Goal: Information Seeking & Learning: Learn about a topic

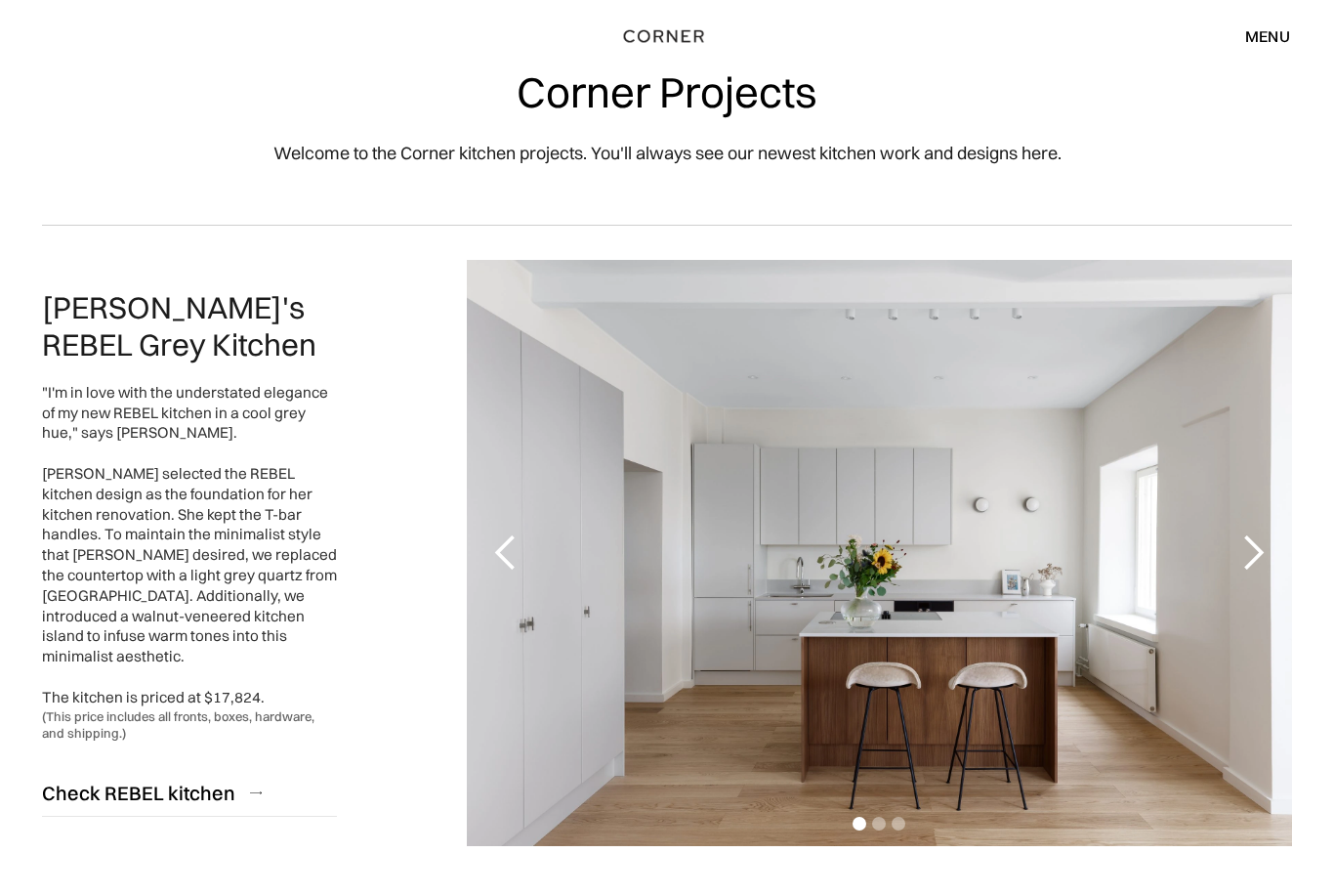
scroll to position [94, 0]
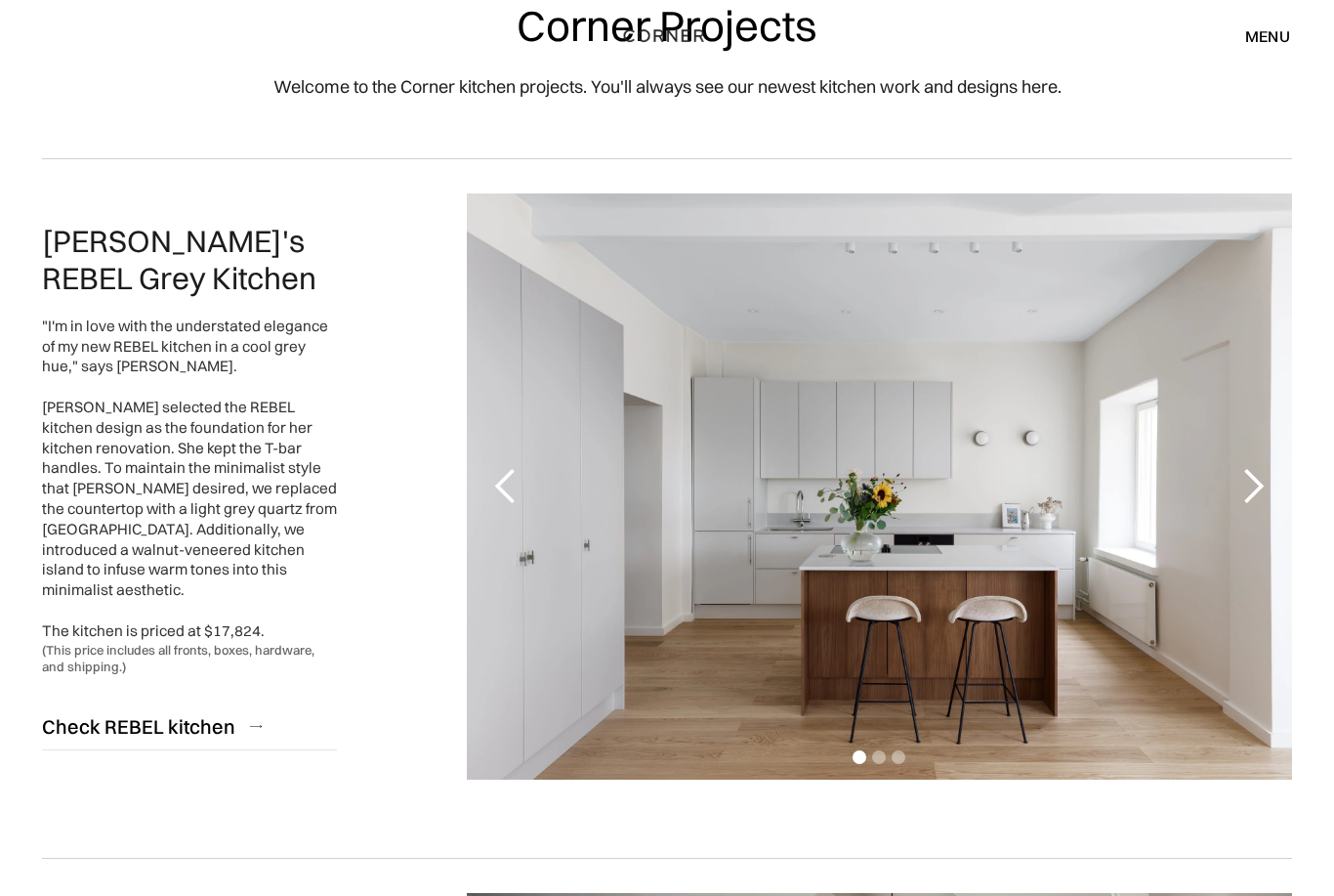
click at [1263, 485] on div "next slide" at bounding box center [1253, 487] width 39 height 39
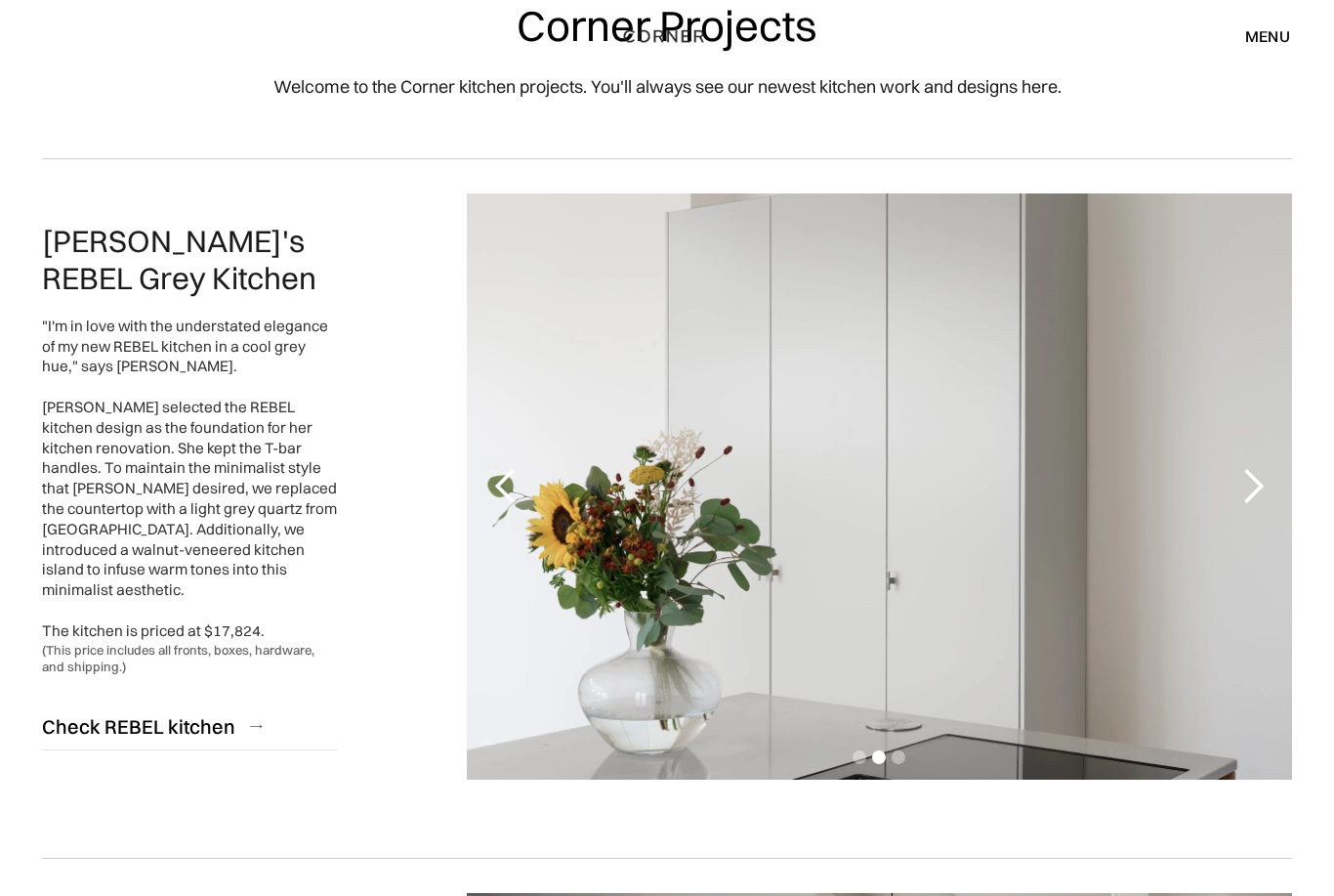
click at [1253, 489] on div "next slide" at bounding box center [1253, 486] width 39 height 39
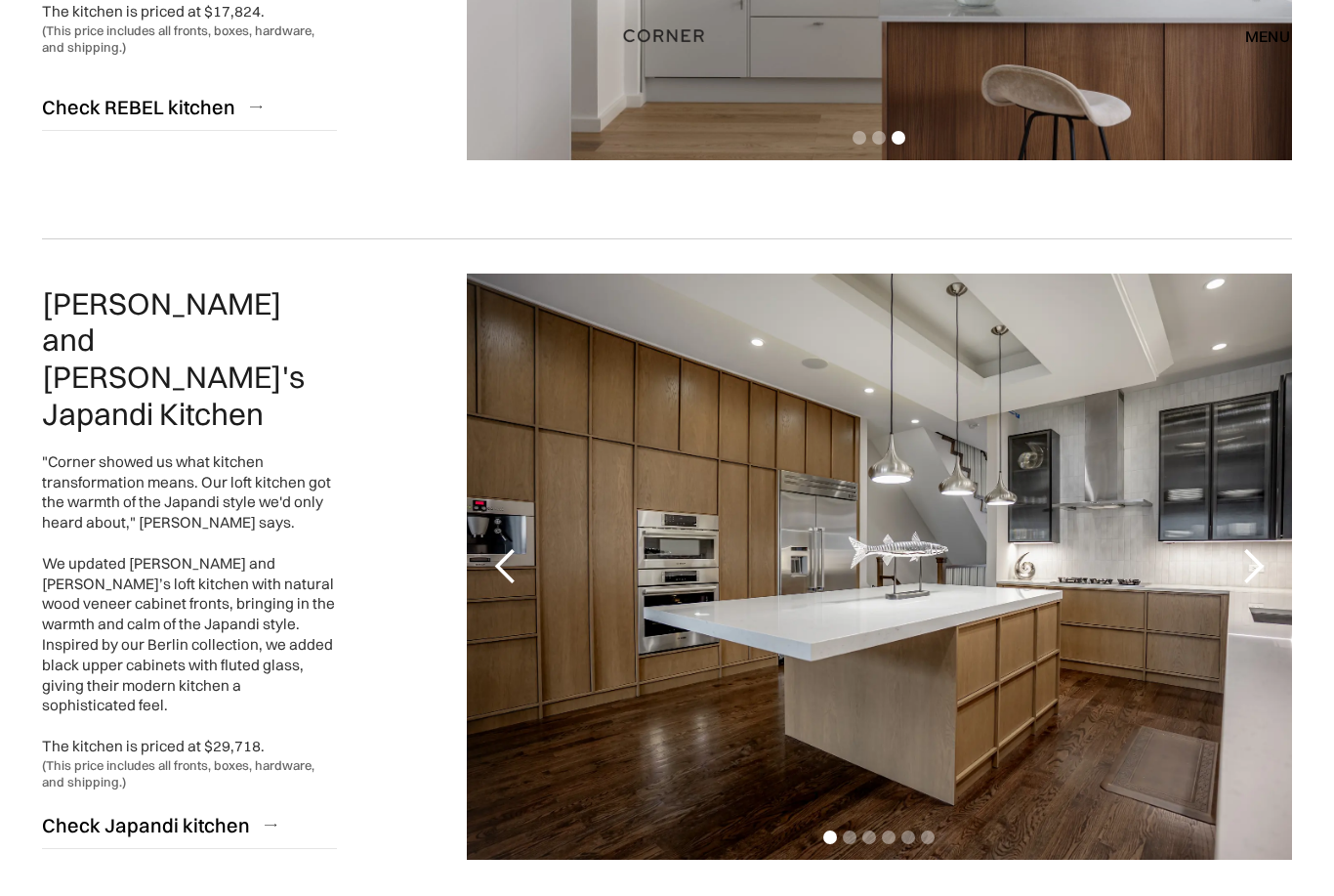
scroll to position [804, 0]
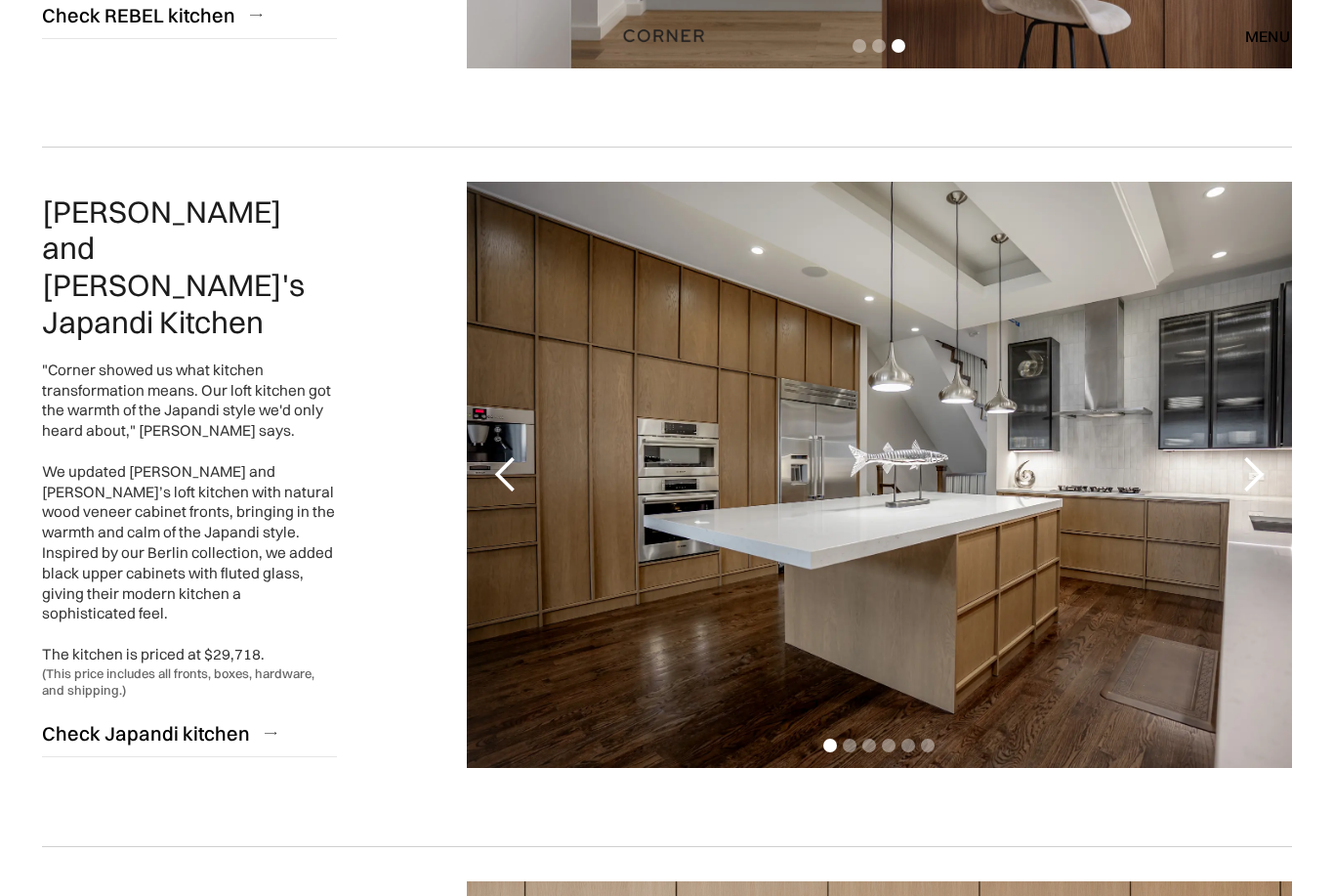
click at [1267, 478] on div "next slide" at bounding box center [1253, 476] width 39 height 39
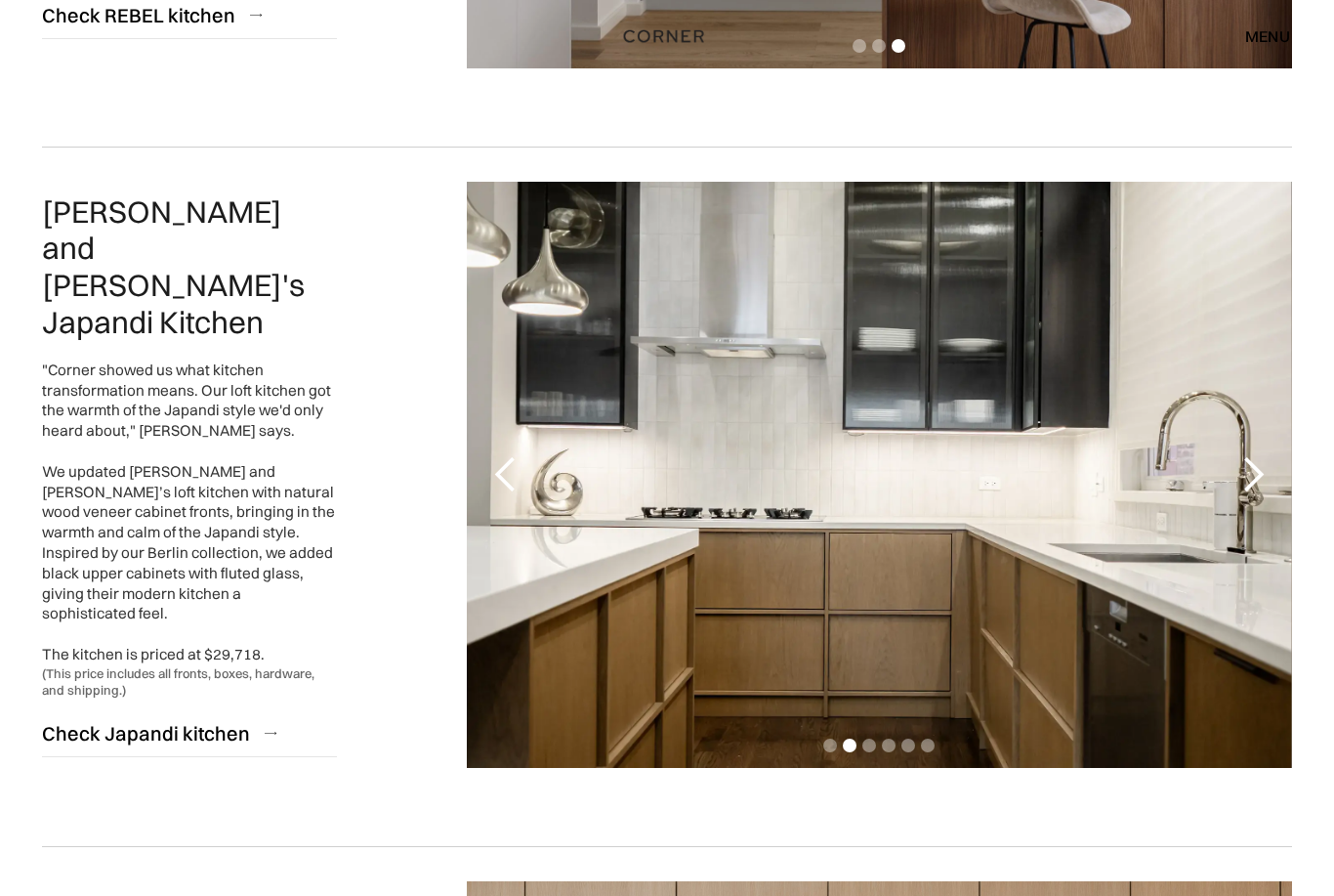
click at [1257, 475] on div "next slide" at bounding box center [1253, 475] width 39 height 39
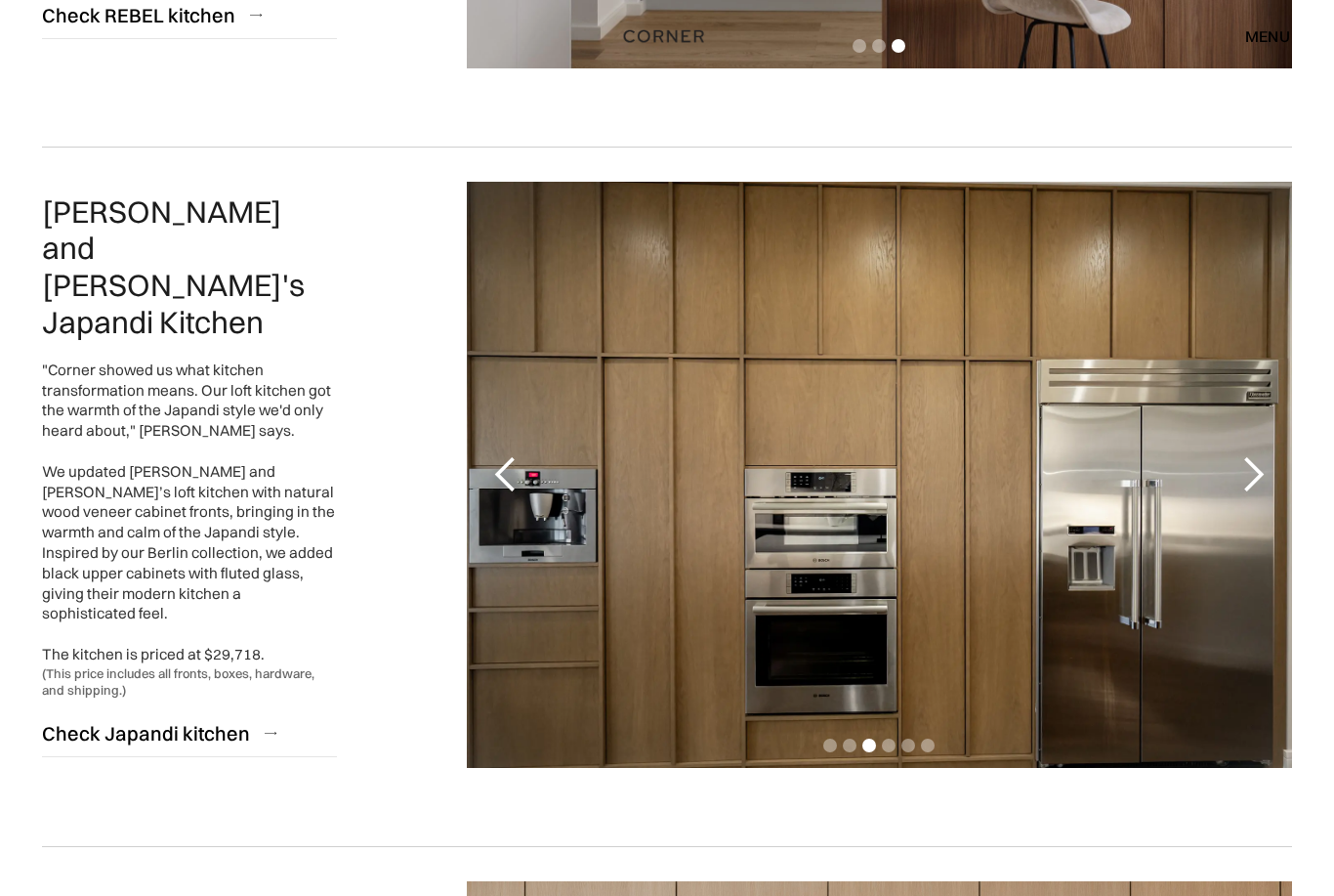
click at [1262, 475] on div "next slide" at bounding box center [1253, 475] width 39 height 39
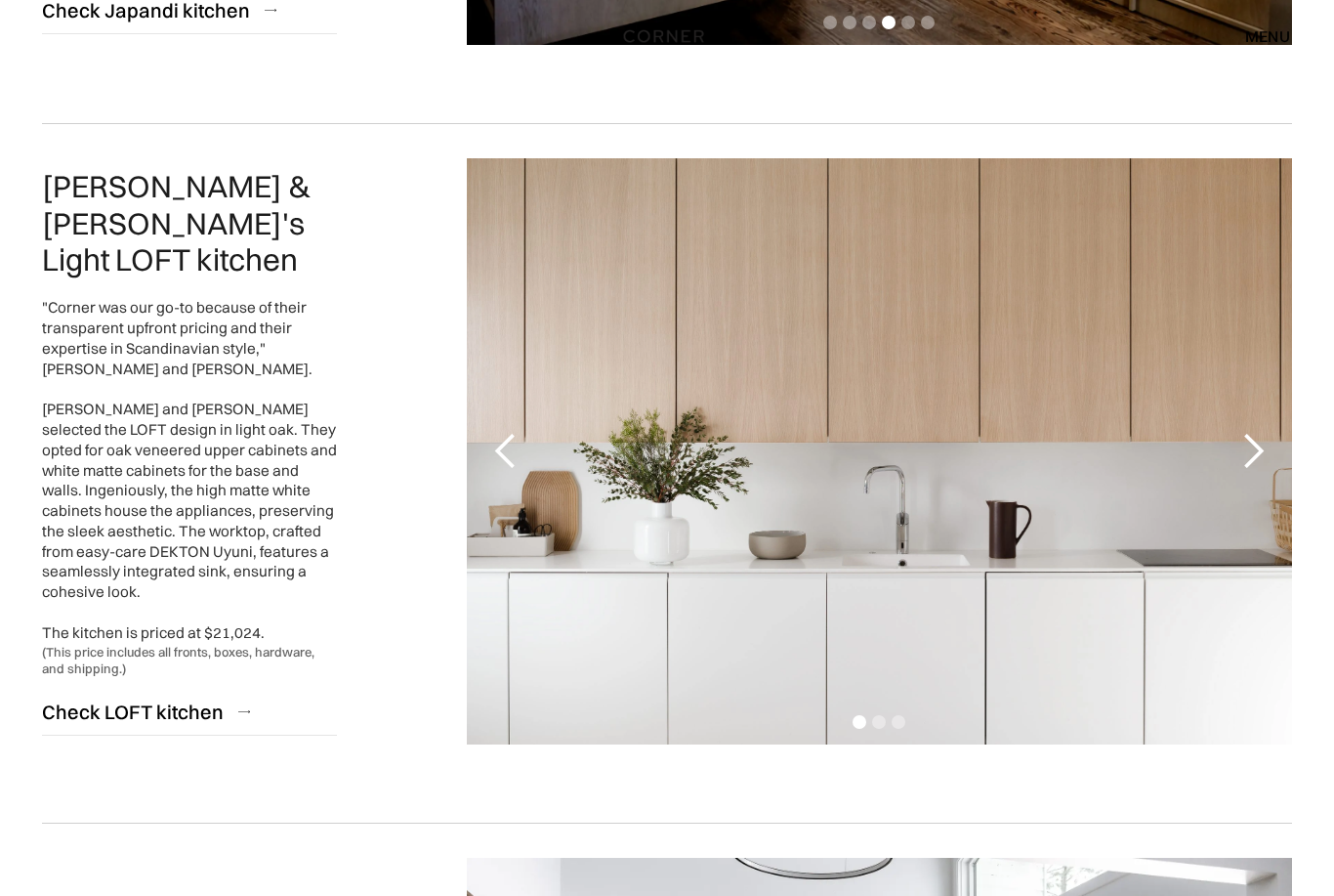
scroll to position [1531, 0]
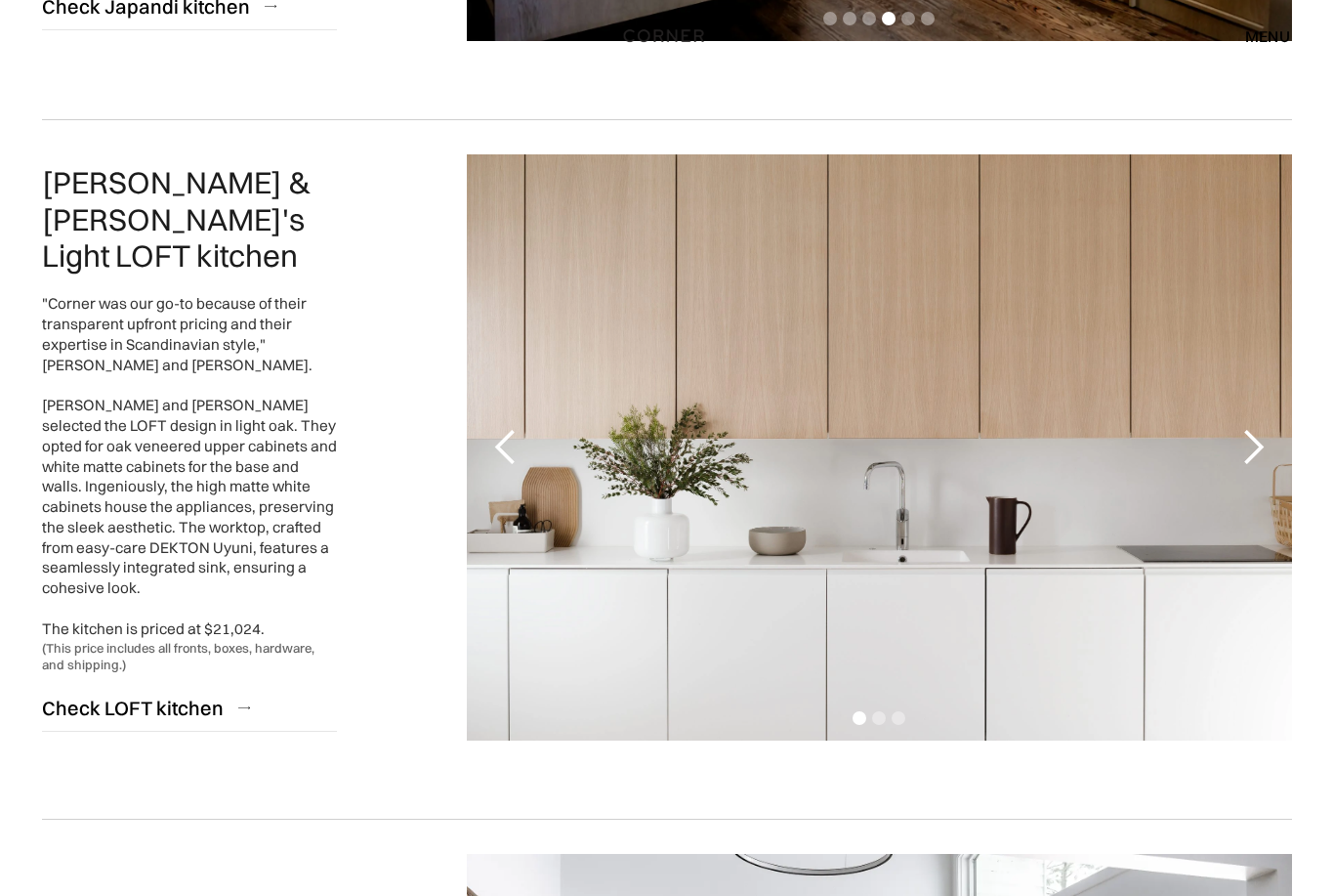
click at [1263, 446] on div "next slide" at bounding box center [1253, 448] width 39 height 39
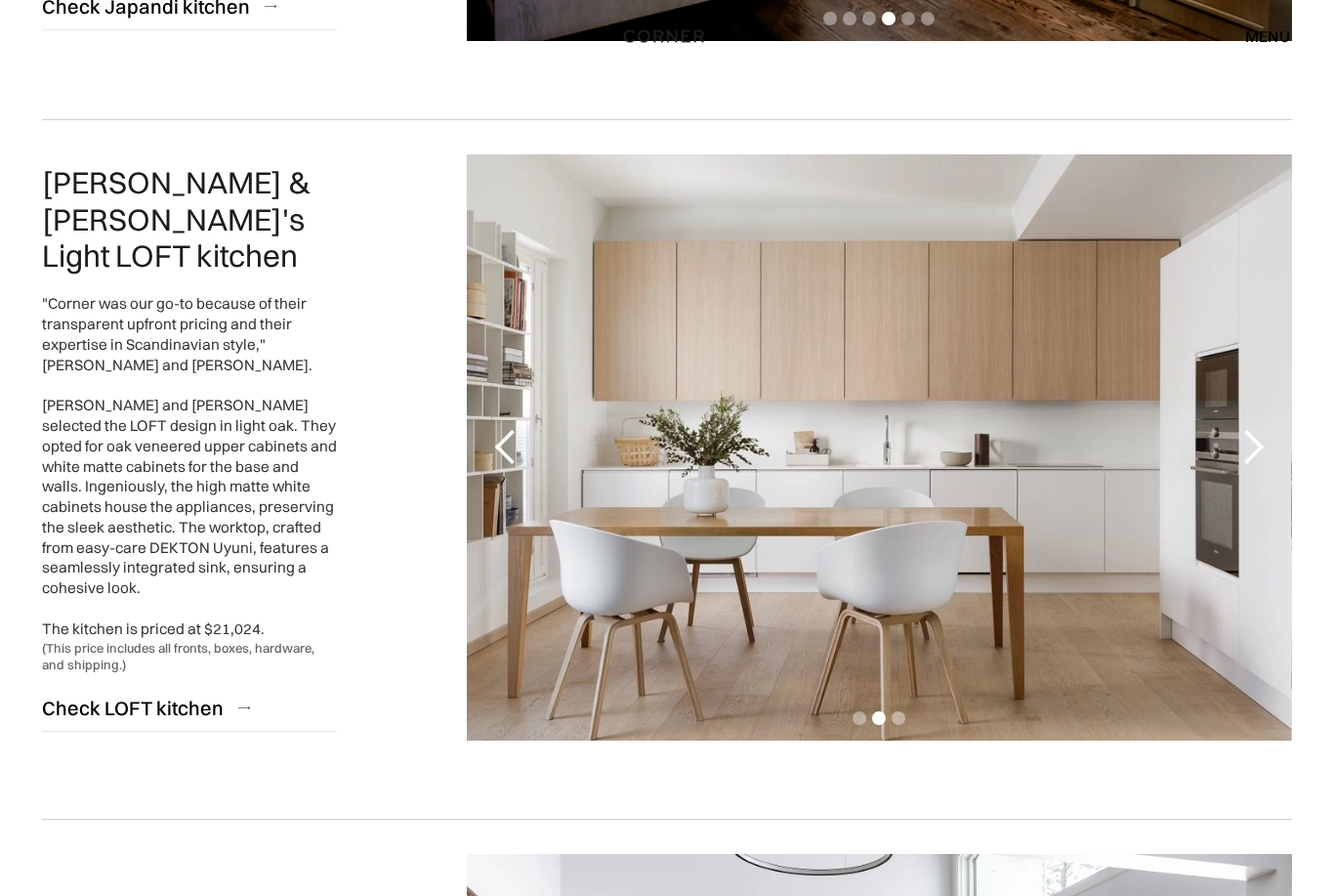
click at [1258, 447] on div "next slide" at bounding box center [1253, 447] width 39 height 39
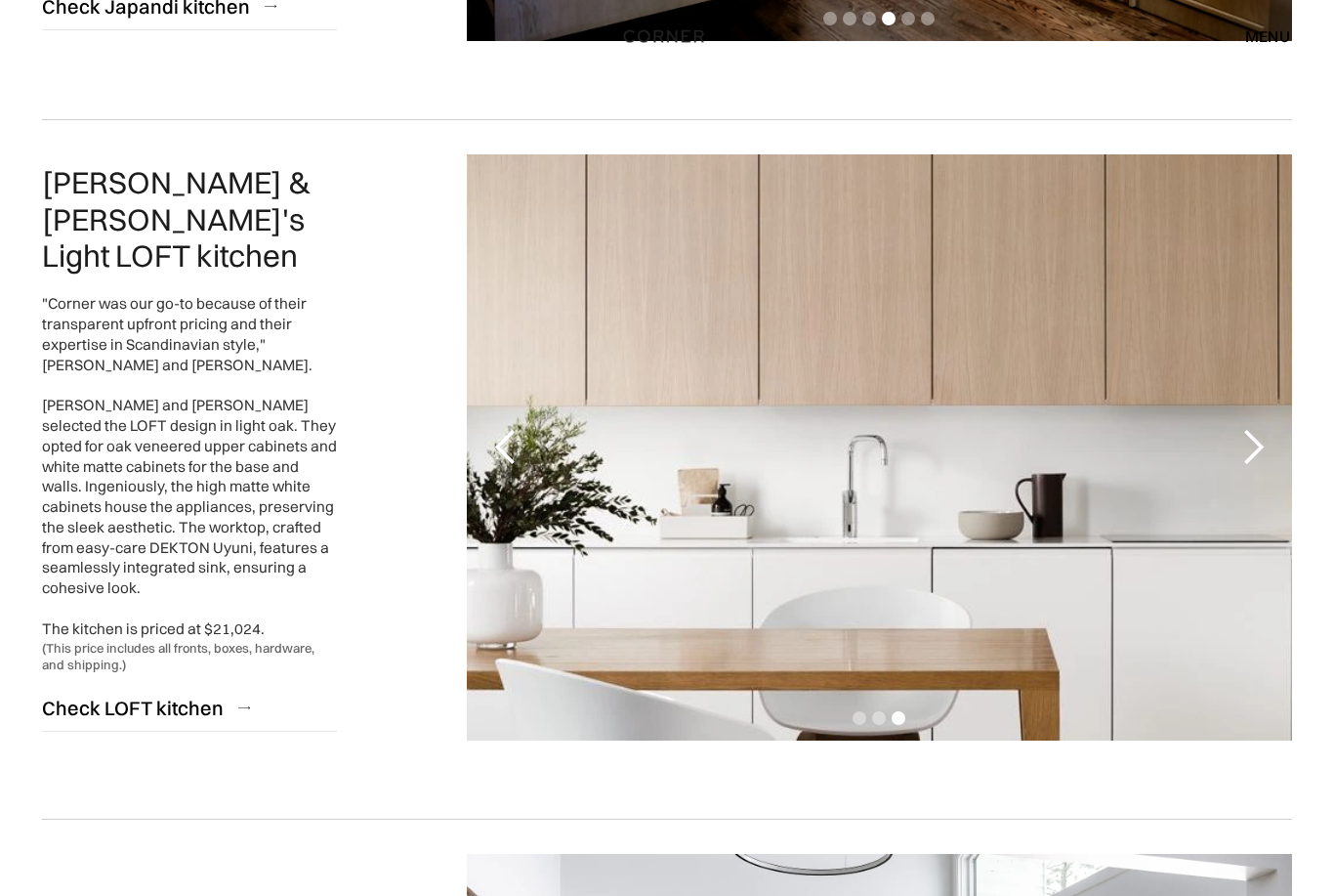
click at [1264, 450] on div "next slide" at bounding box center [1253, 447] width 39 height 39
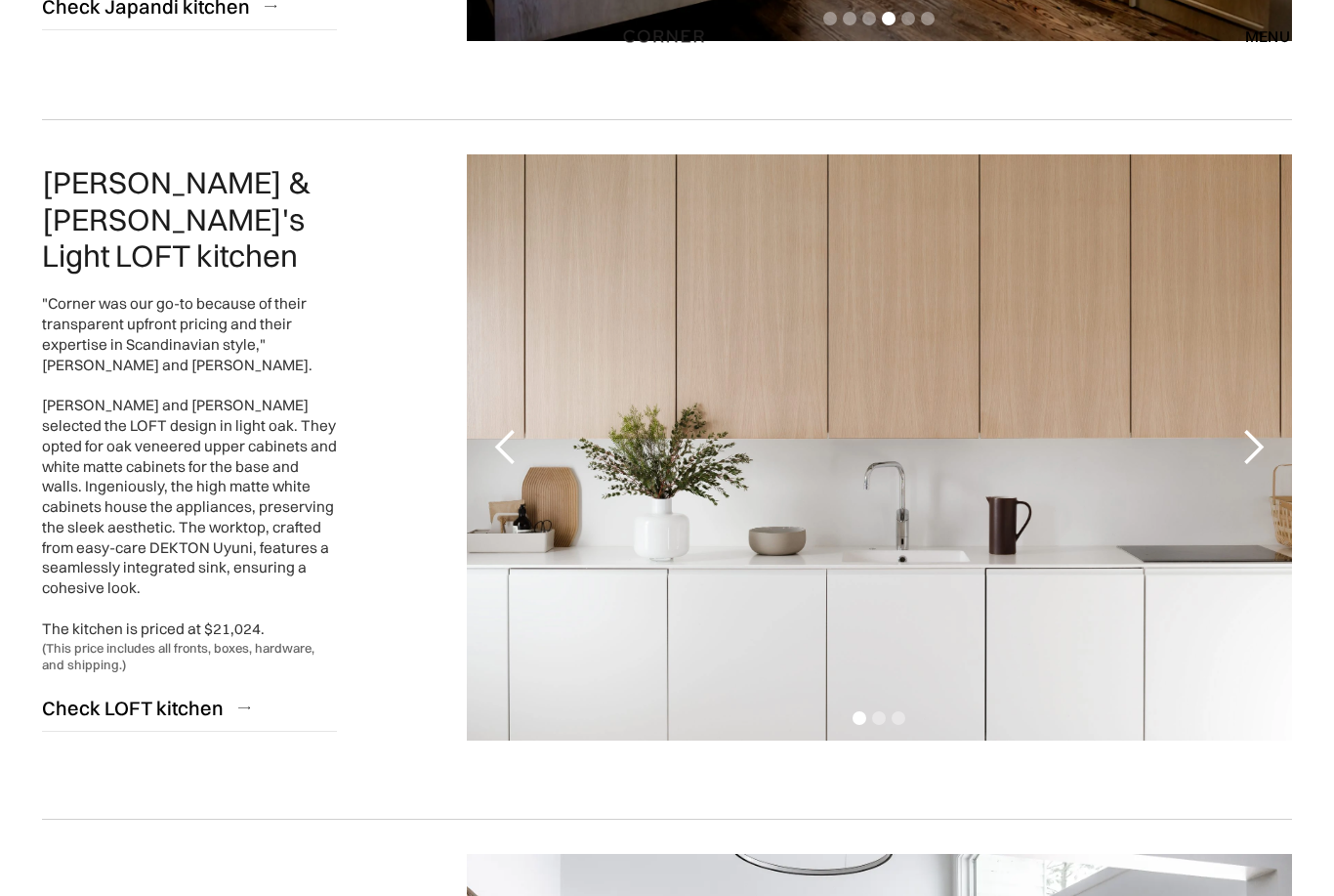
click at [1246, 456] on div "next slide" at bounding box center [1253, 447] width 39 height 39
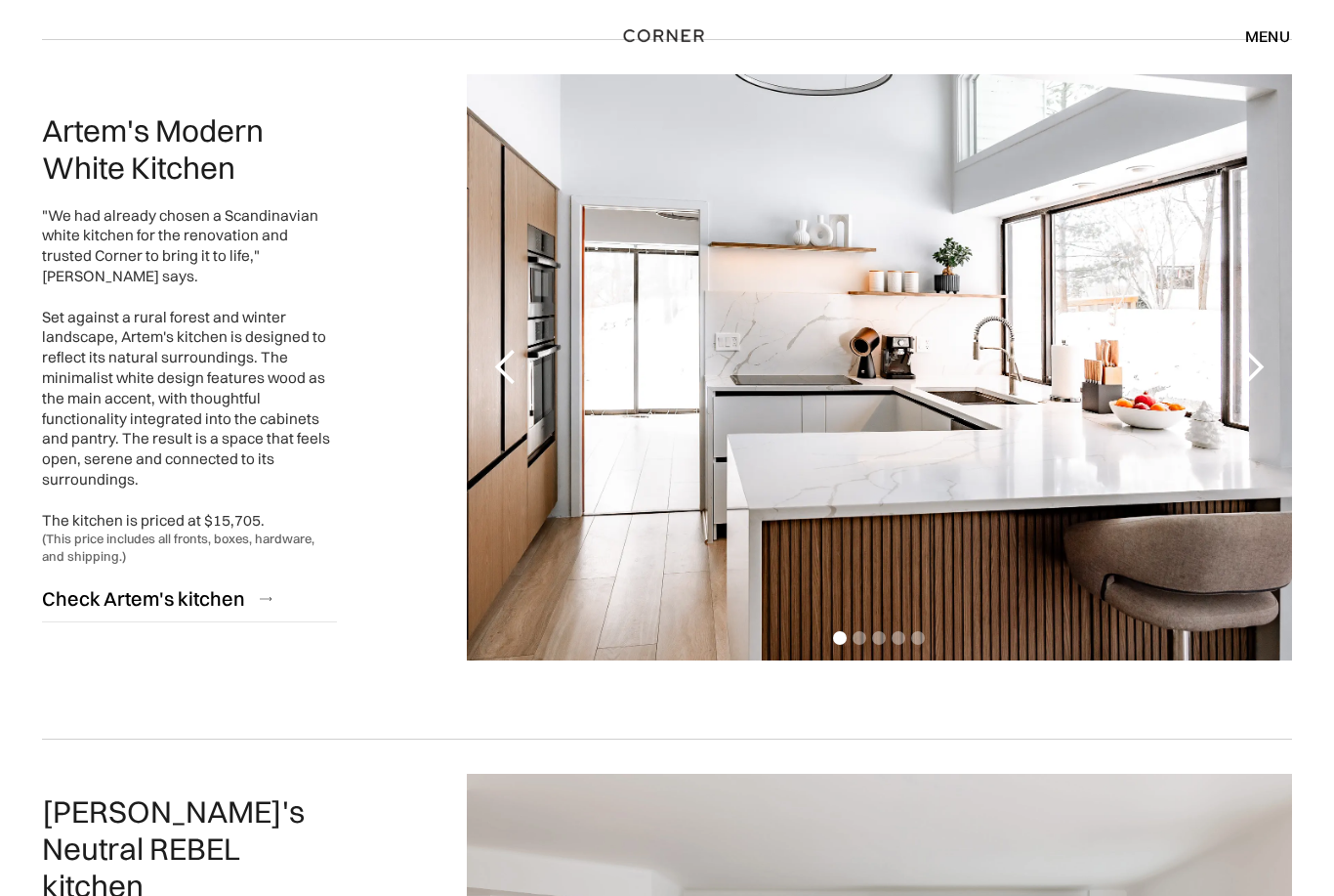
scroll to position [2312, 0]
click at [1272, 364] on div "next slide" at bounding box center [1252, 366] width 78 height 586
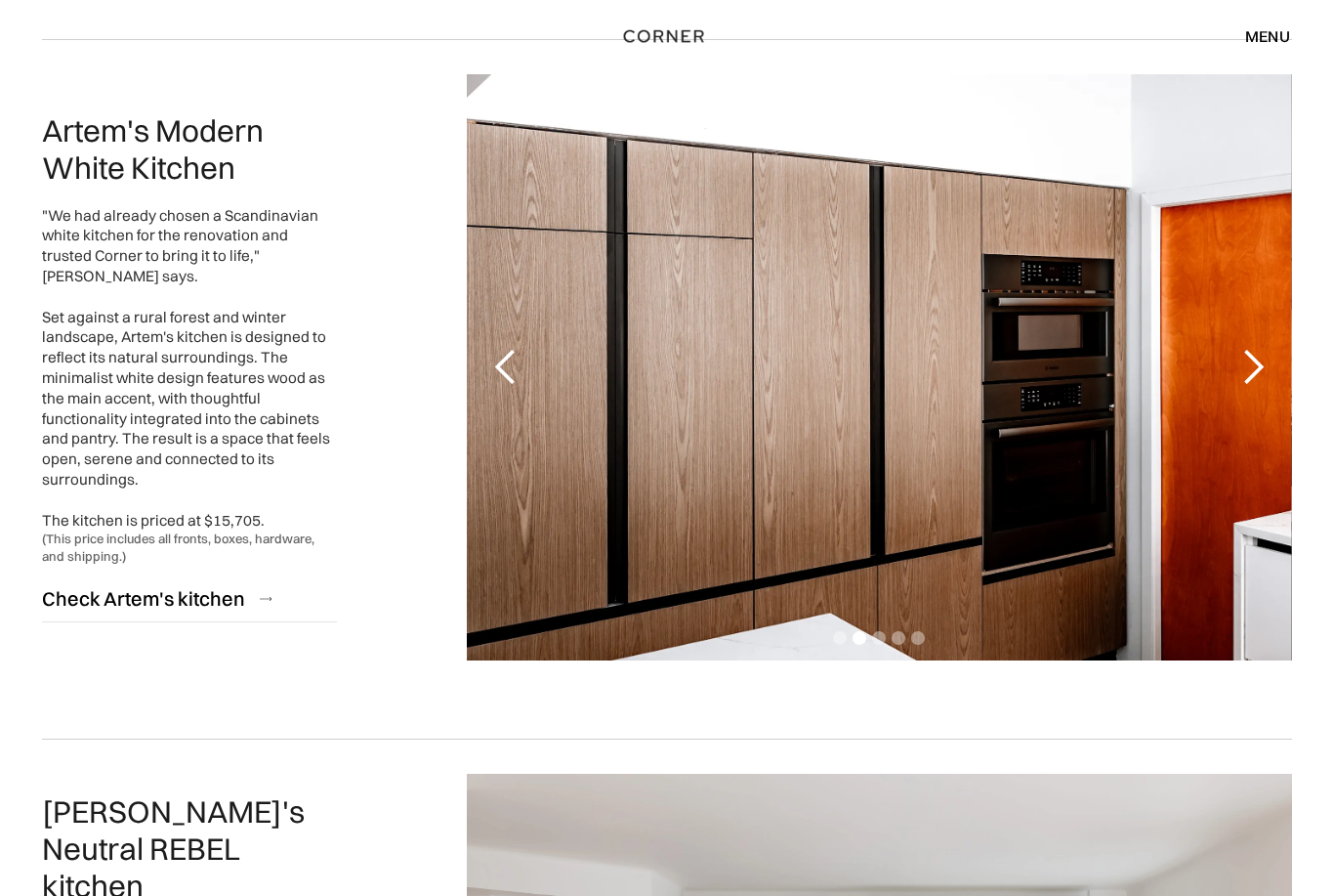
click at [1261, 359] on div "next slide" at bounding box center [1253, 367] width 39 height 39
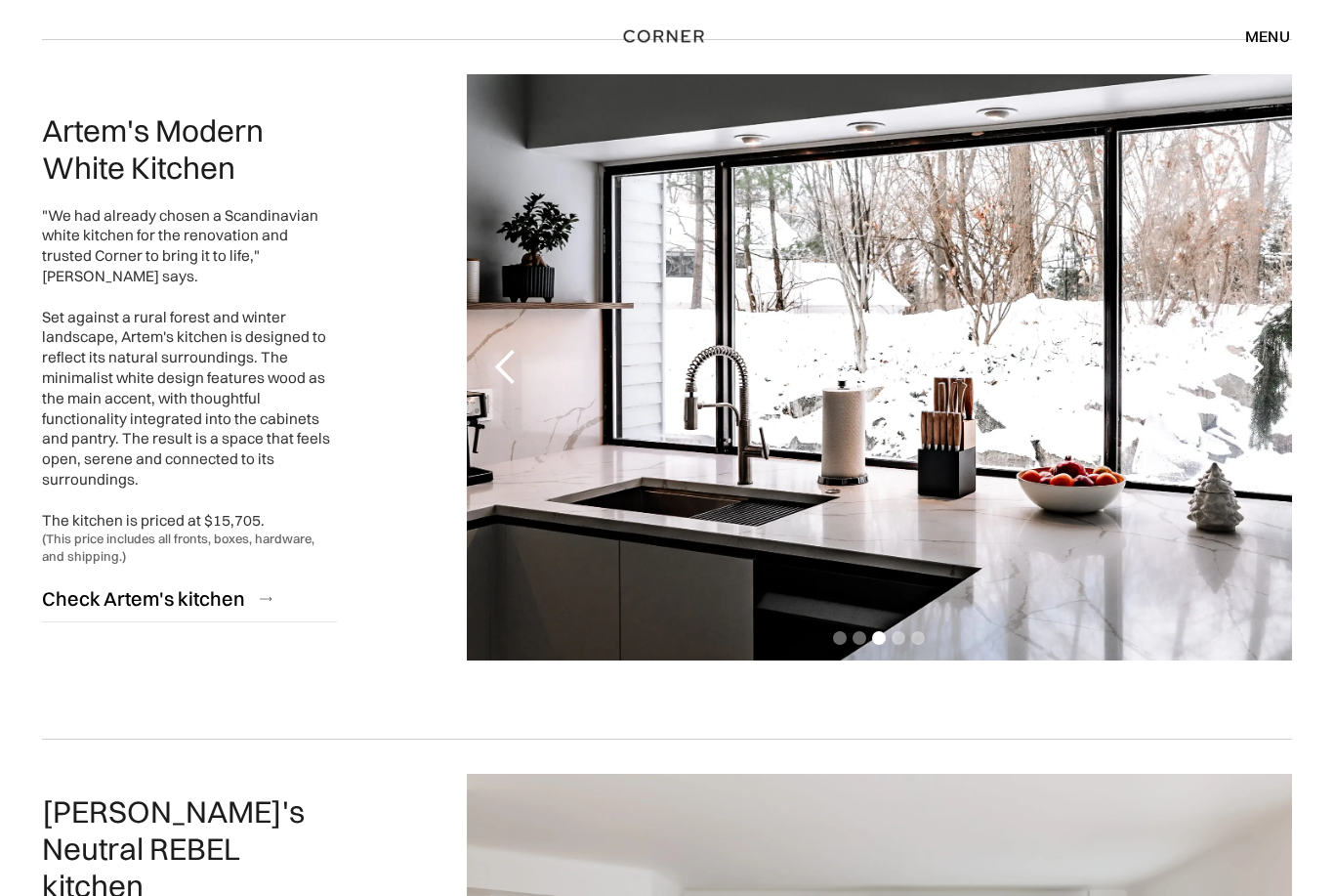
click at [1259, 369] on div "next slide" at bounding box center [1253, 367] width 39 height 39
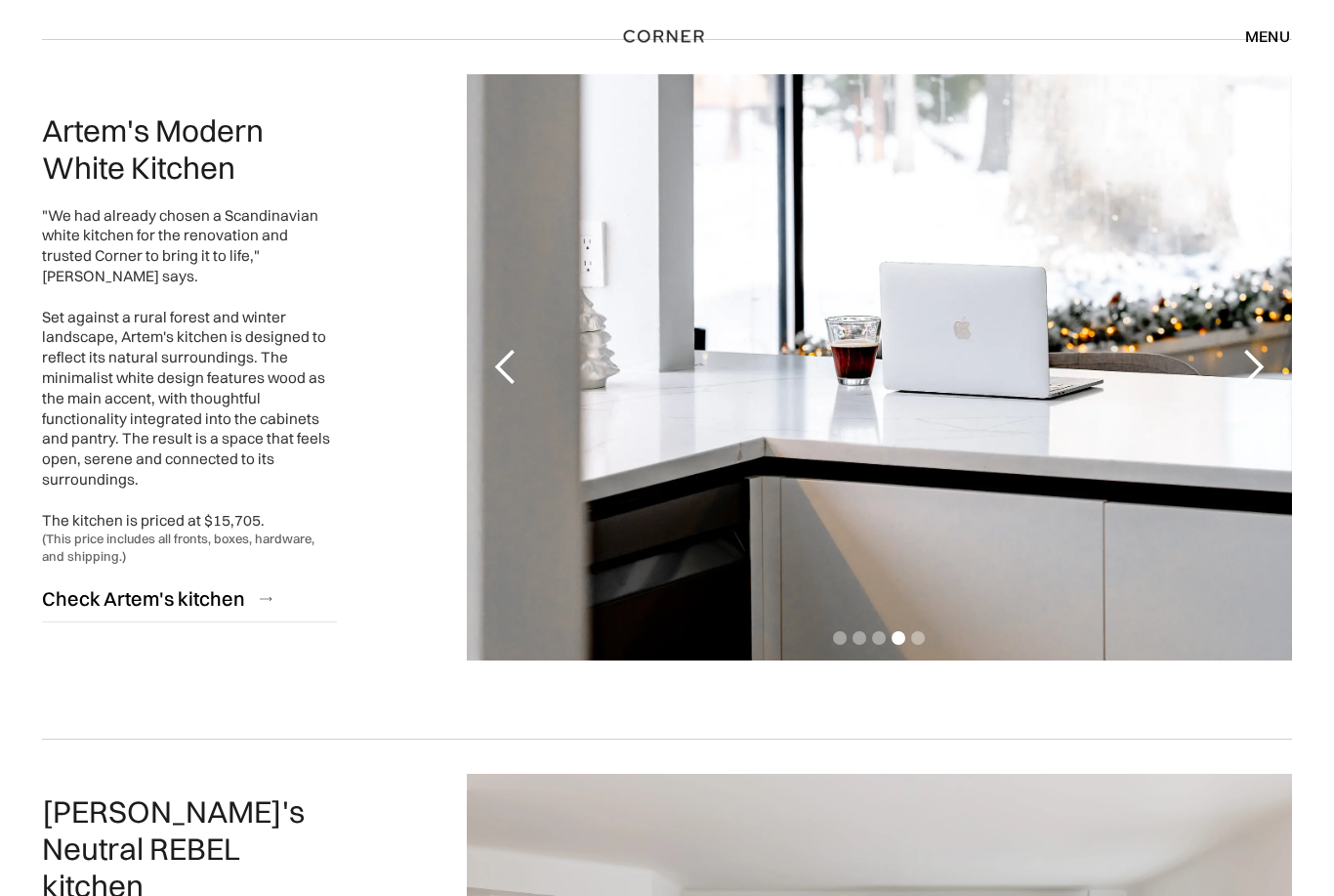
click at [1257, 362] on div "next slide" at bounding box center [1253, 367] width 39 height 39
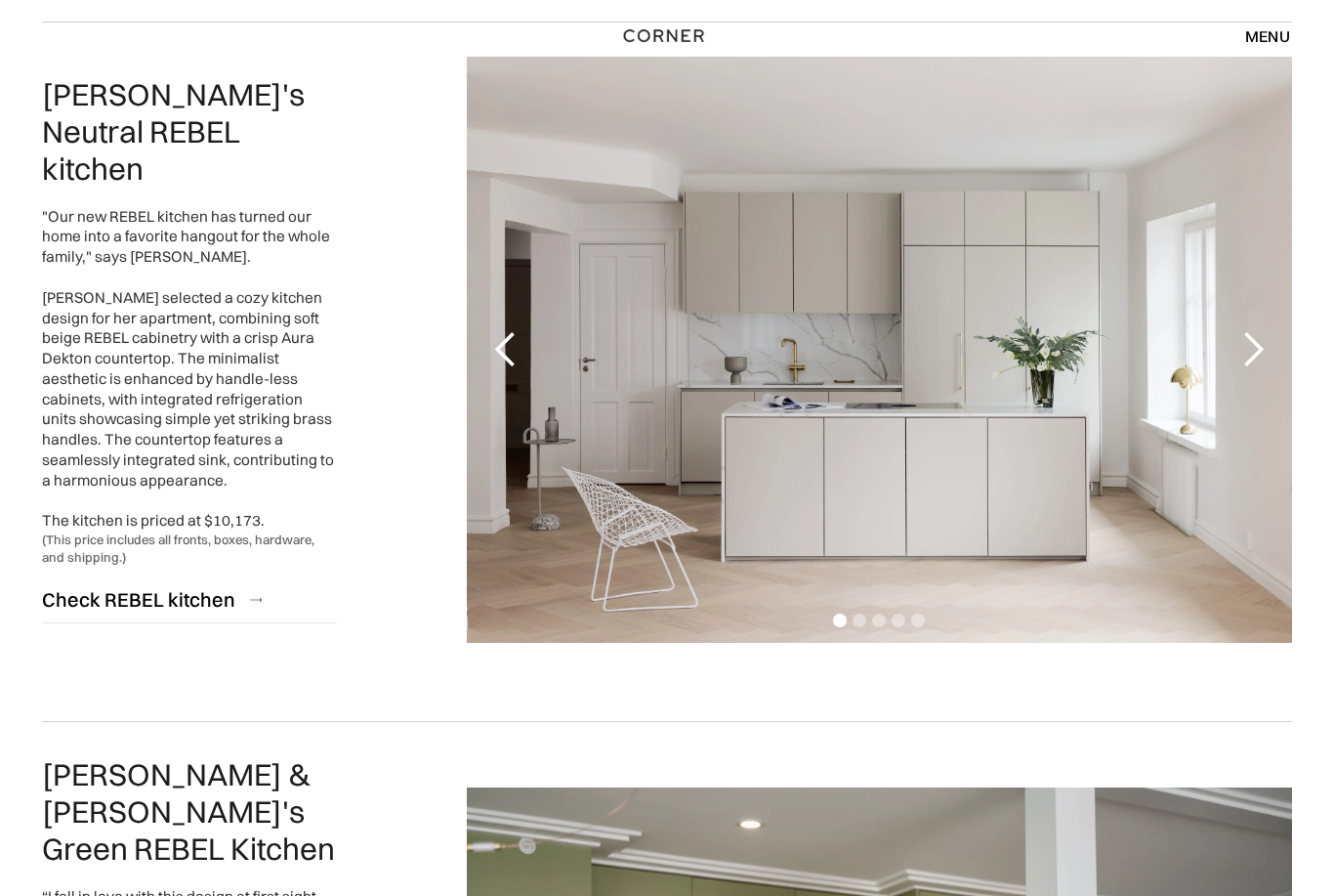
scroll to position [3029, 0]
click at [1267, 349] on div "next slide" at bounding box center [1253, 350] width 39 height 39
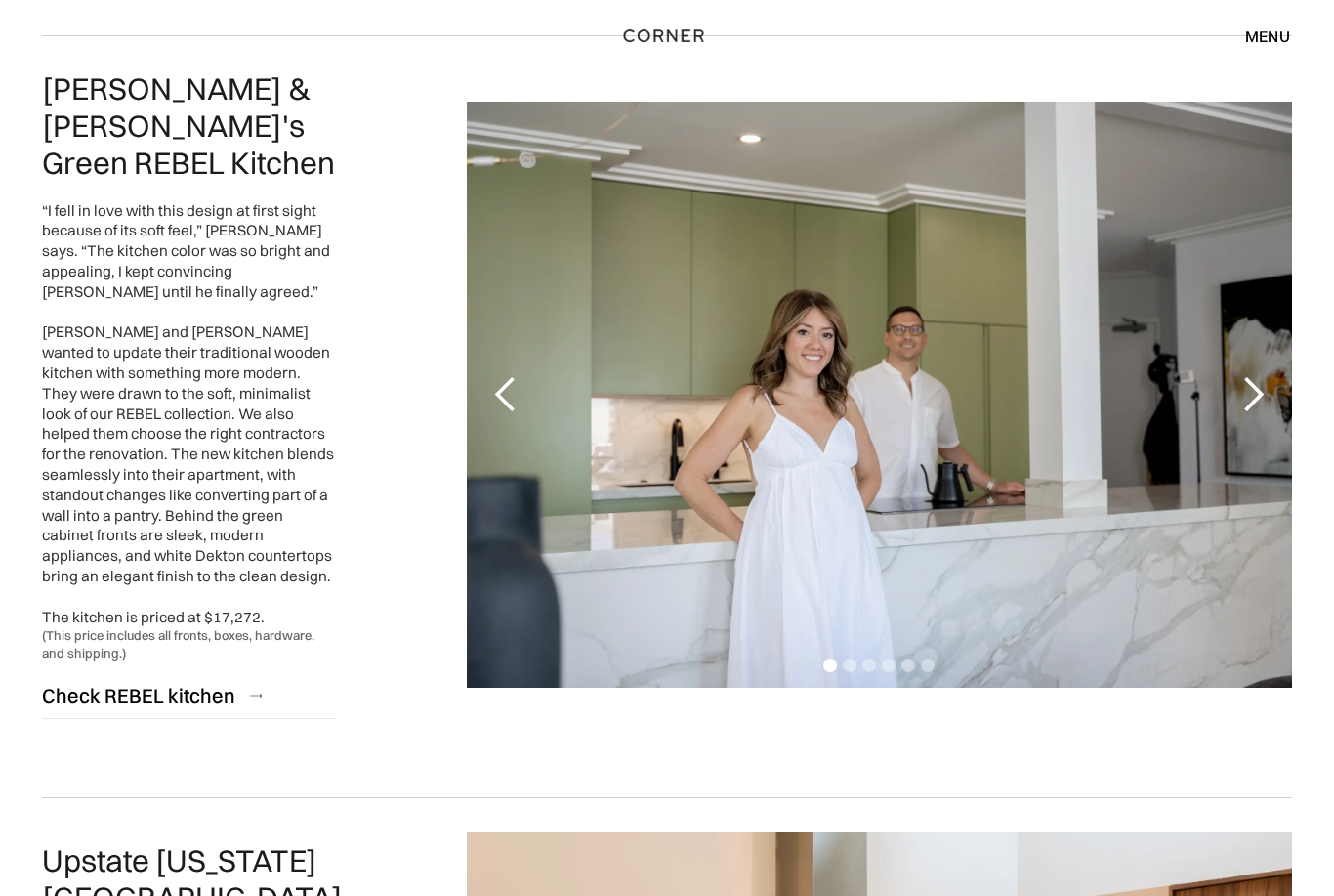
click at [1267, 376] on div "next slide" at bounding box center [1253, 396] width 39 height 39
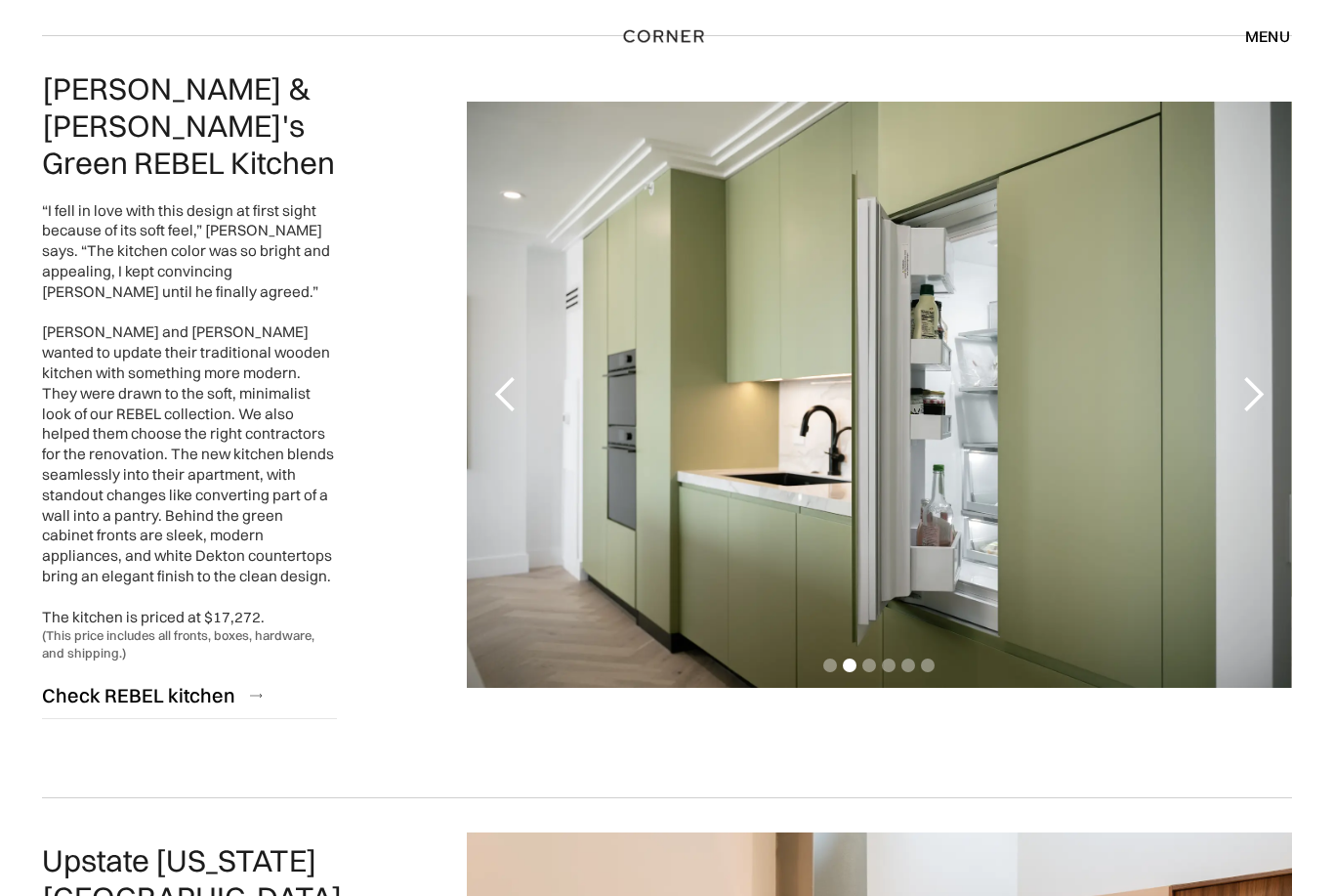
click at [1267, 375] on div "next slide" at bounding box center [1253, 395] width 39 height 39
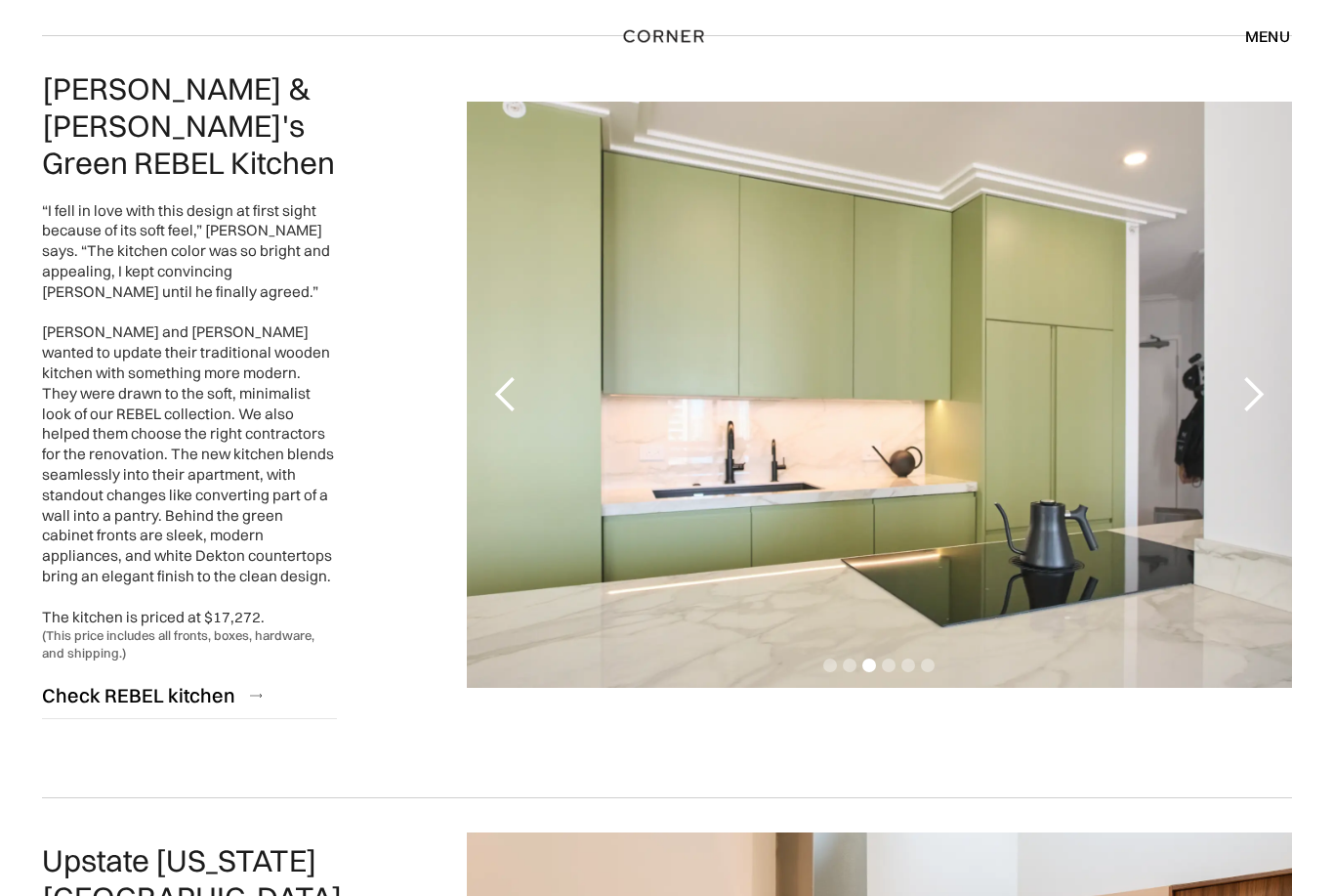
click at [1272, 366] on div "next slide" at bounding box center [1252, 394] width 78 height 586
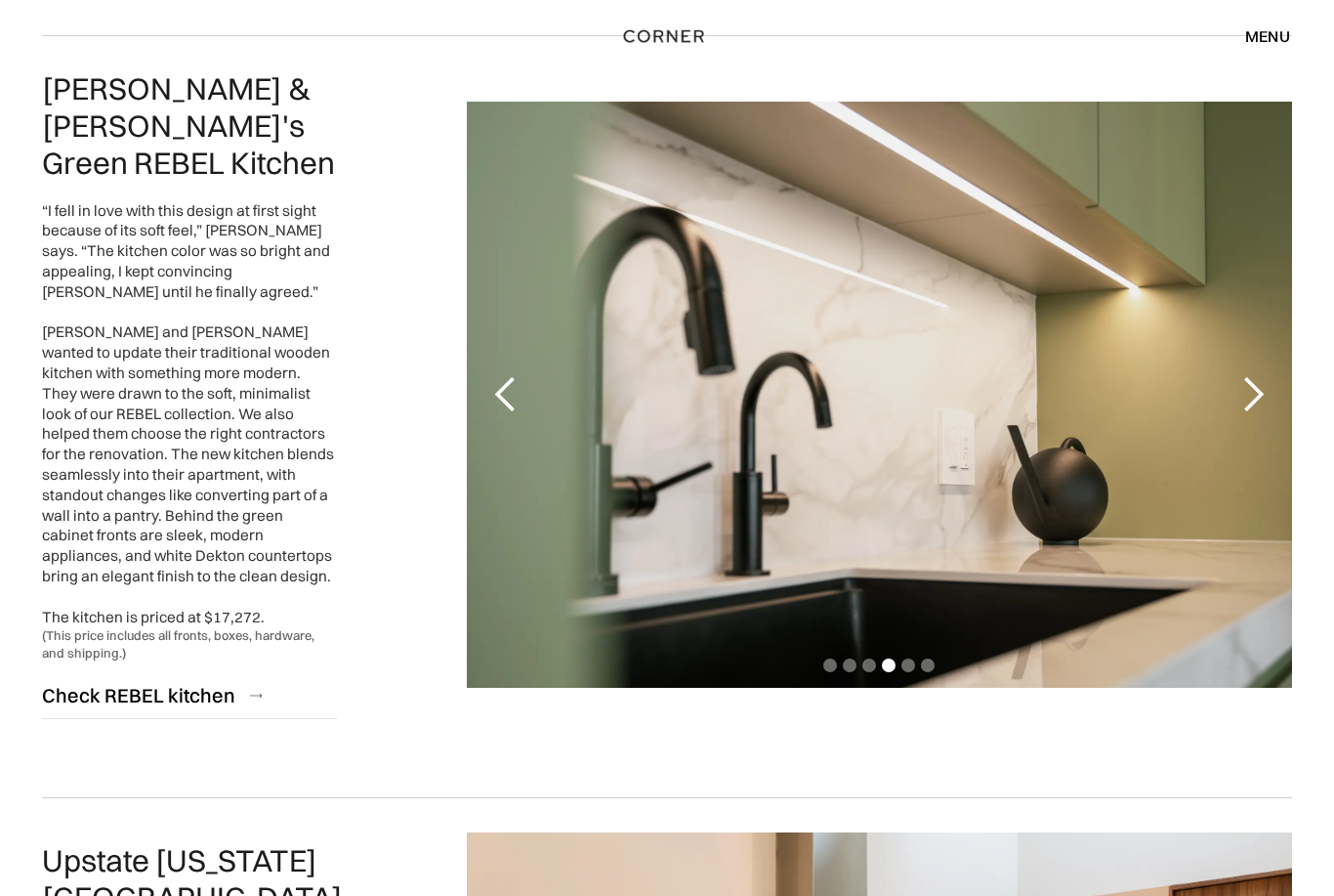
click at [1269, 375] on div "next slide" at bounding box center [1253, 395] width 39 height 39
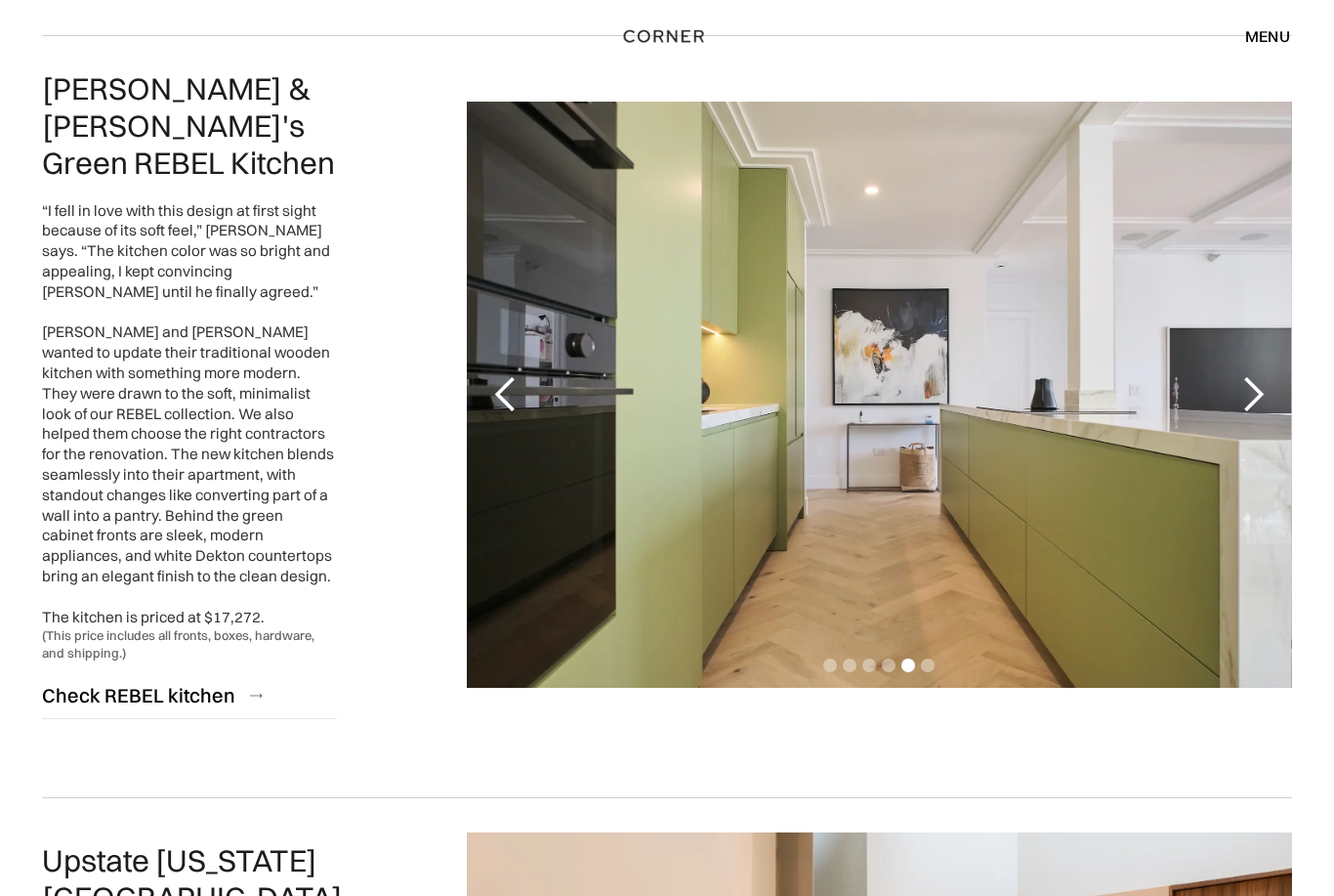
click at [1267, 375] on div "next slide" at bounding box center [1253, 395] width 39 height 39
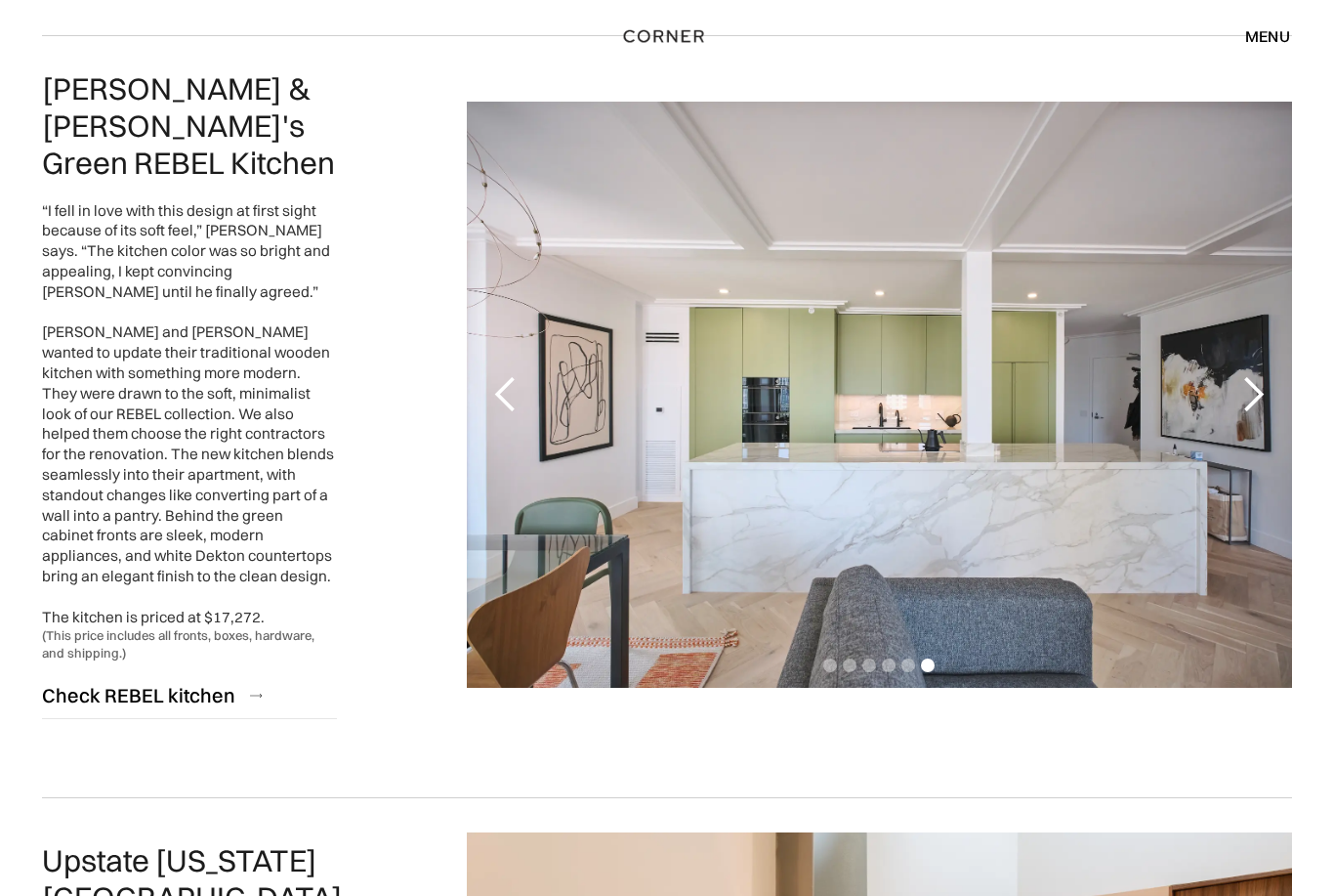
click at [507, 375] on div "previous slide" at bounding box center [506, 395] width 39 height 39
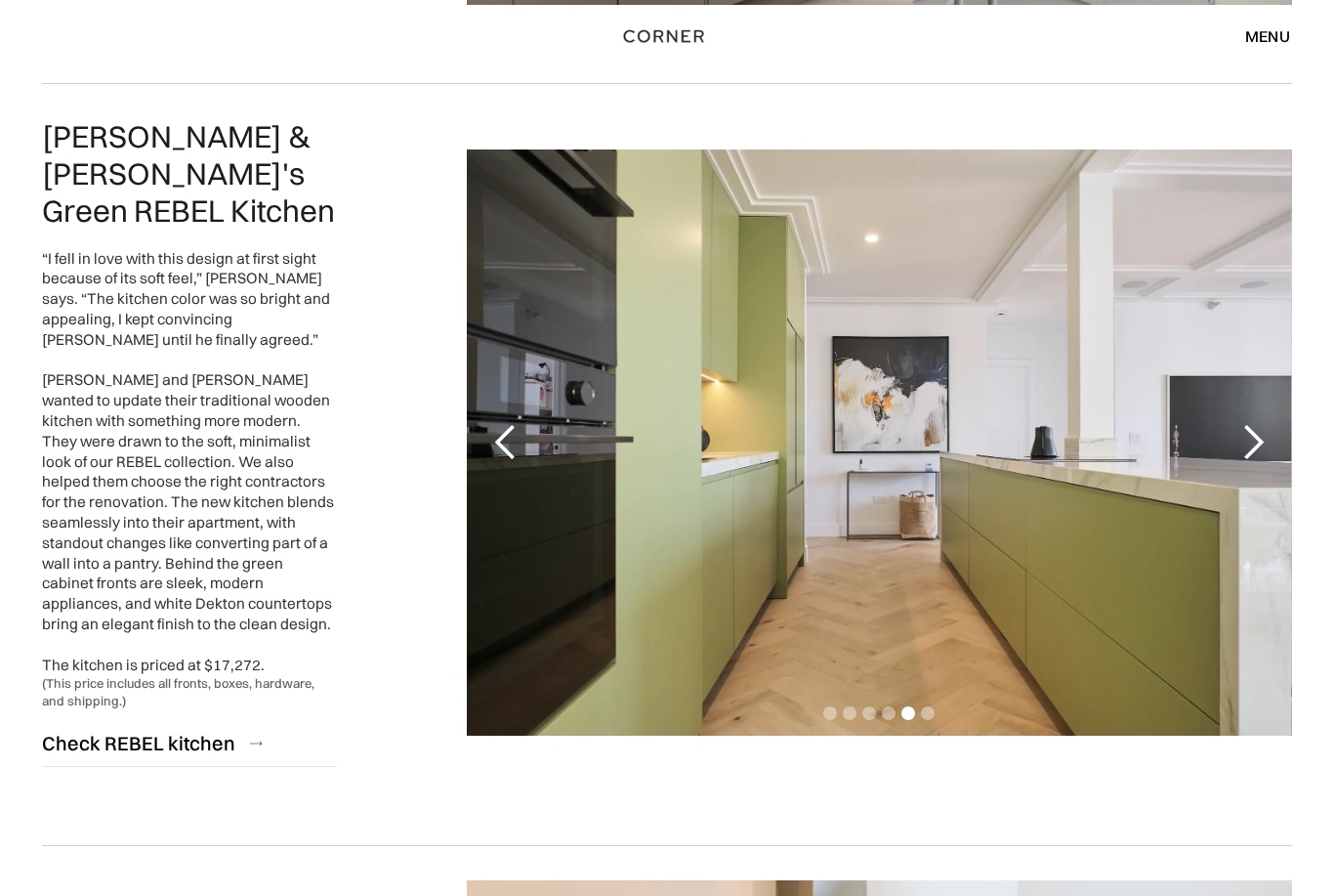
scroll to position [3669, 0]
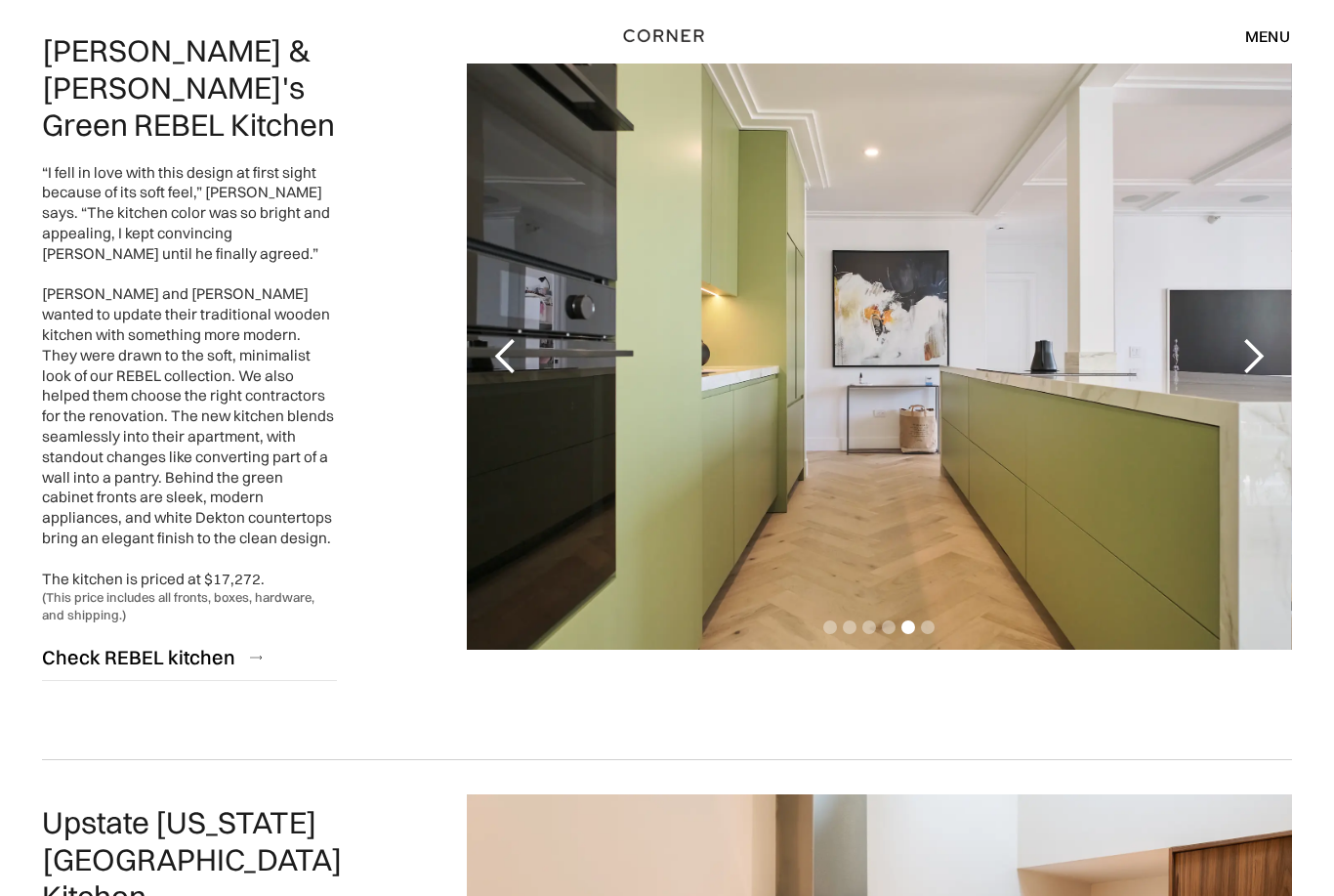
click at [1275, 26] on div "menu close" at bounding box center [1257, 36] width 64 height 33
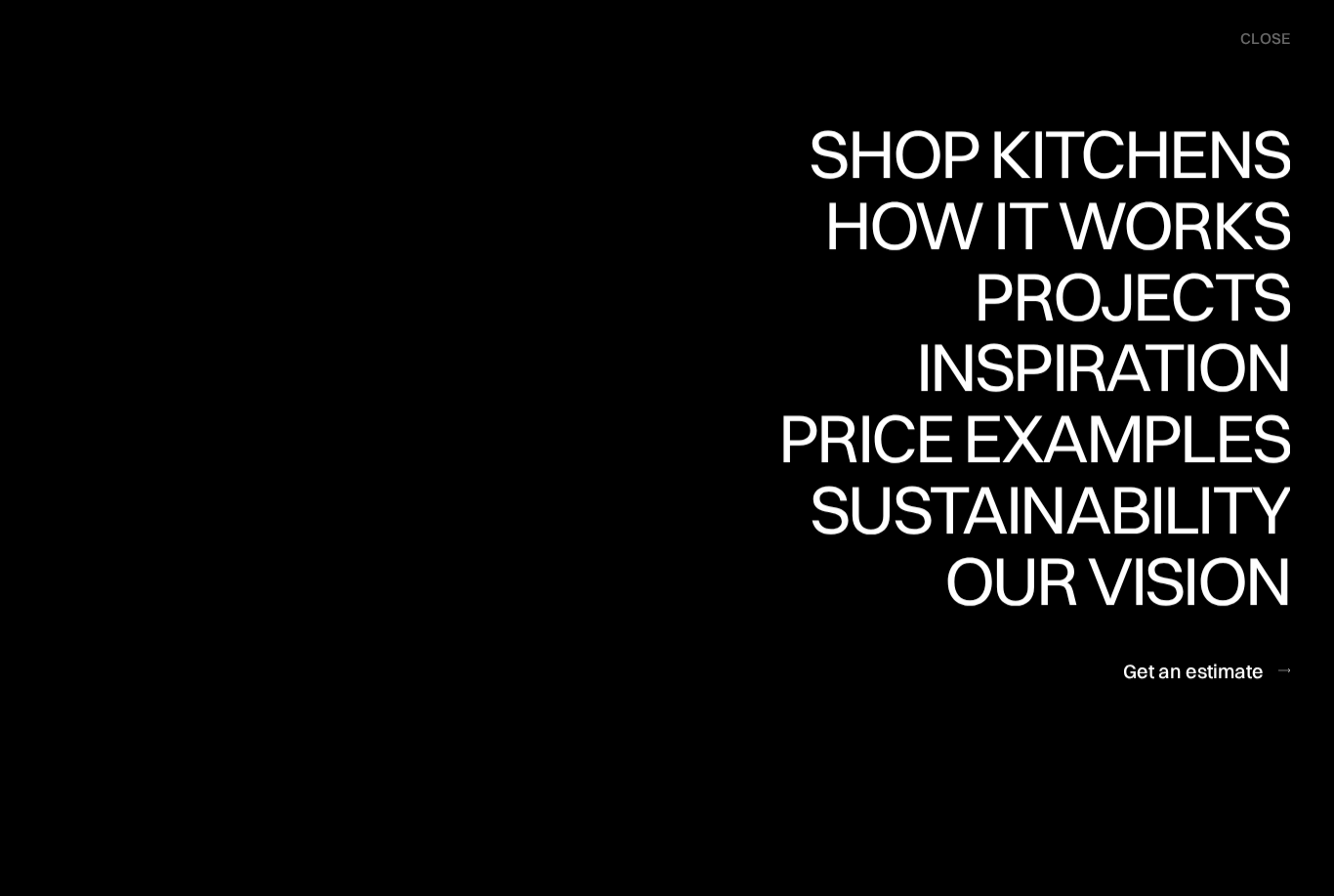
click at [1247, 360] on div "Inspiration" at bounding box center [1090, 366] width 402 height 68
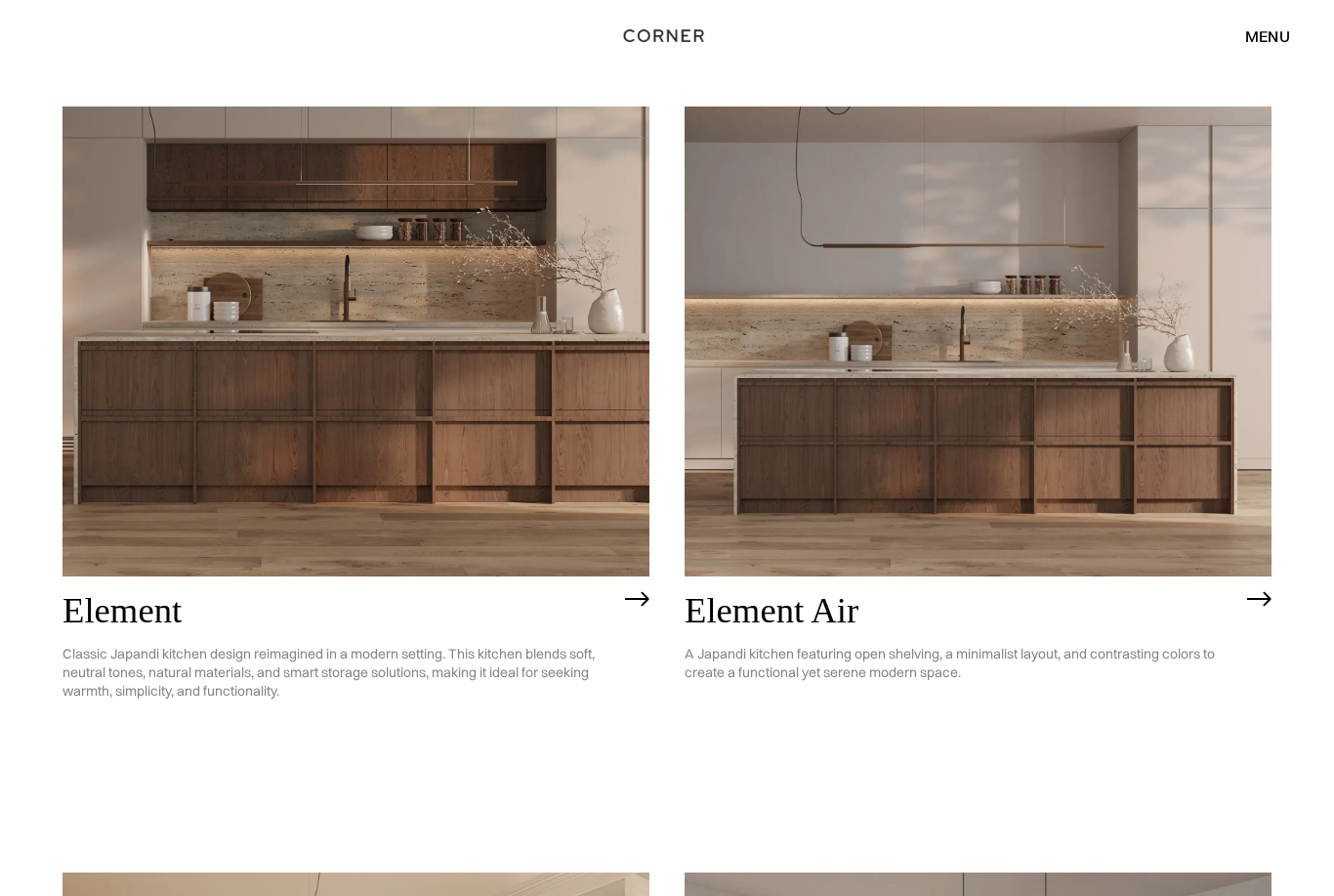
scroll to position [1693, 0]
click at [1216, 789] on link "Element Air A Japandi kitchen featuring open shelving, a minimalist layout, and…" at bounding box center [978, 462] width 587 height 712
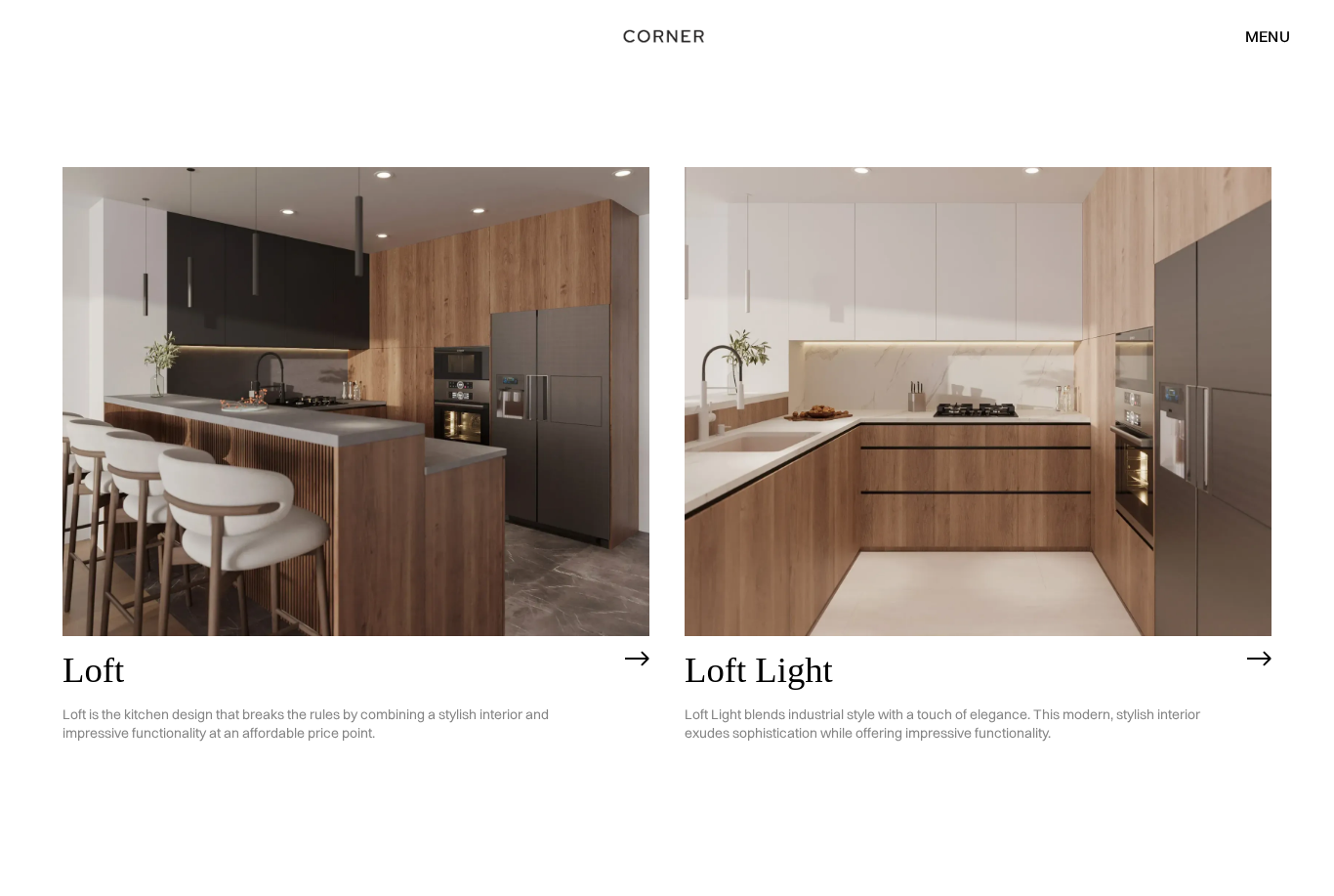
scroll to position [4619, 0]
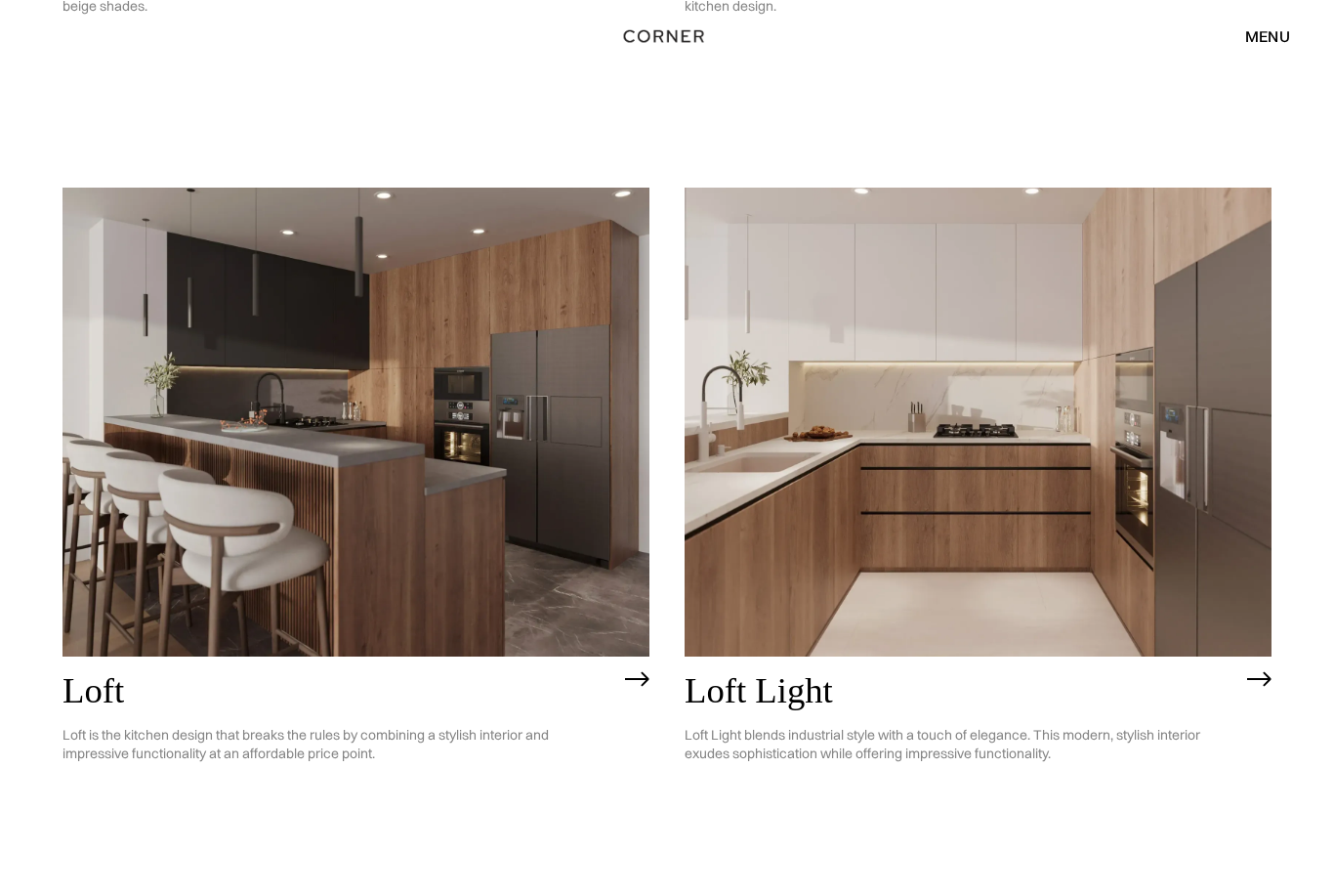
click at [1264, 678] on img at bounding box center [1259, 678] width 25 height 16
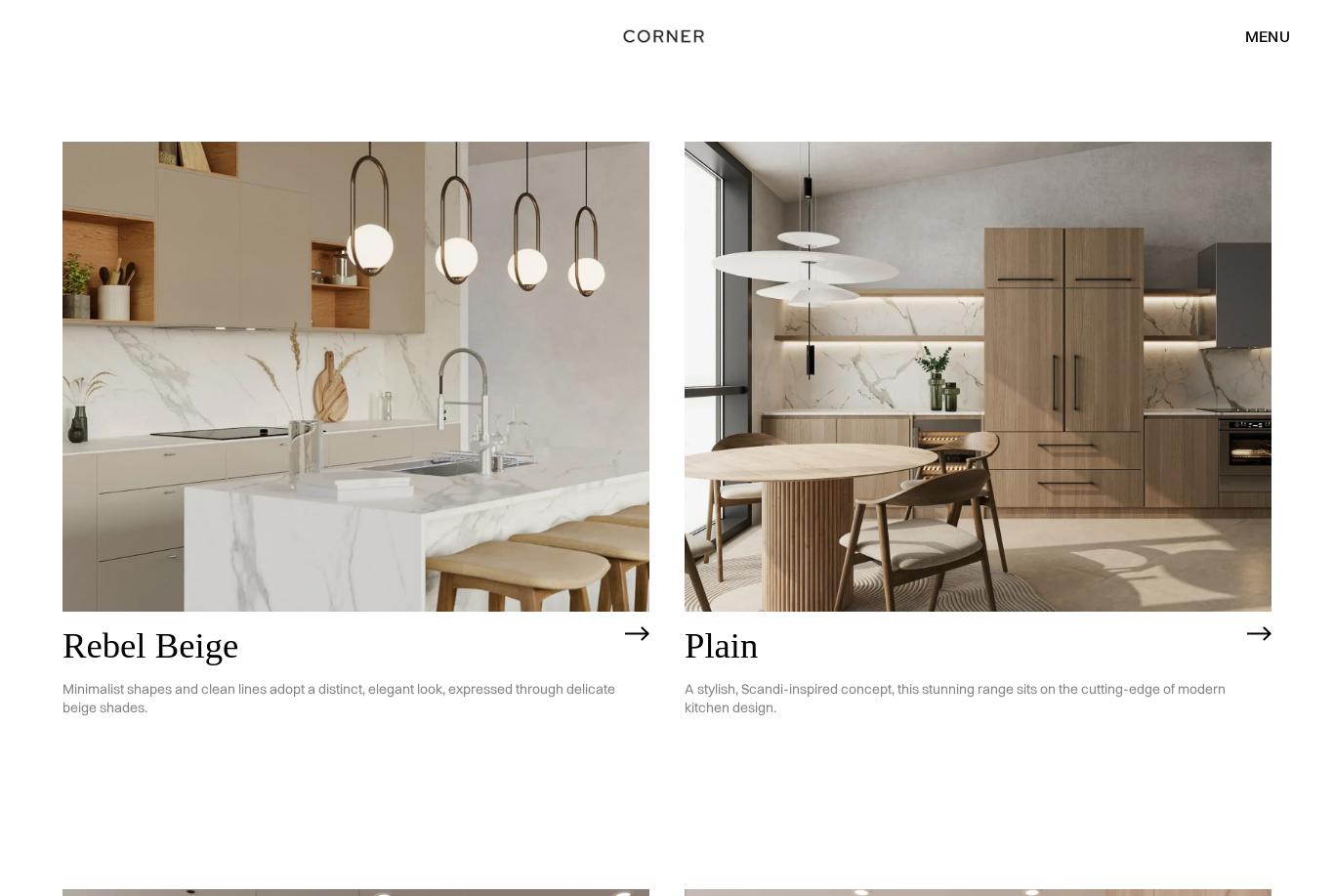
scroll to position [3912, 0]
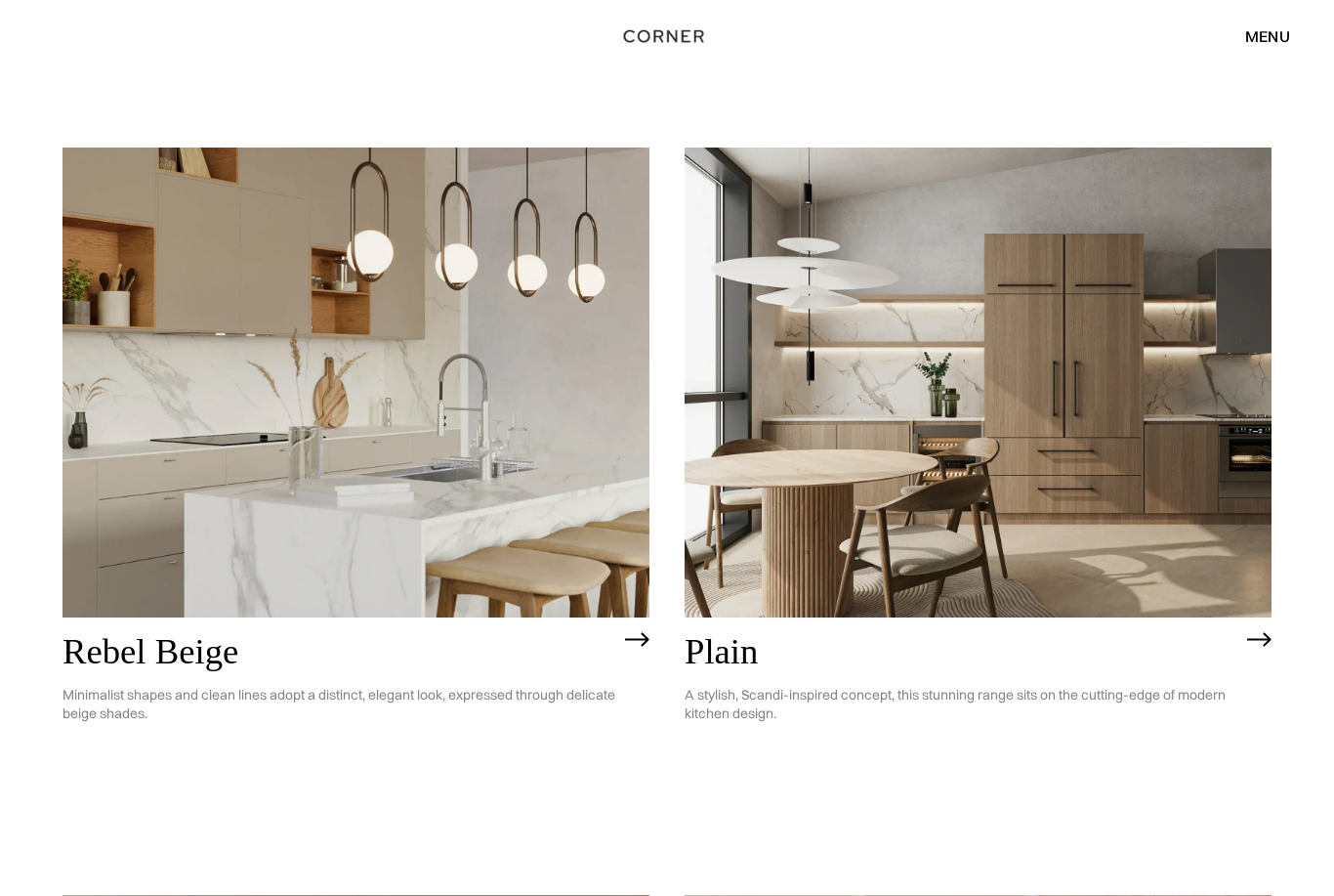
click at [1211, 520] on img at bounding box center [978, 382] width 587 height 470
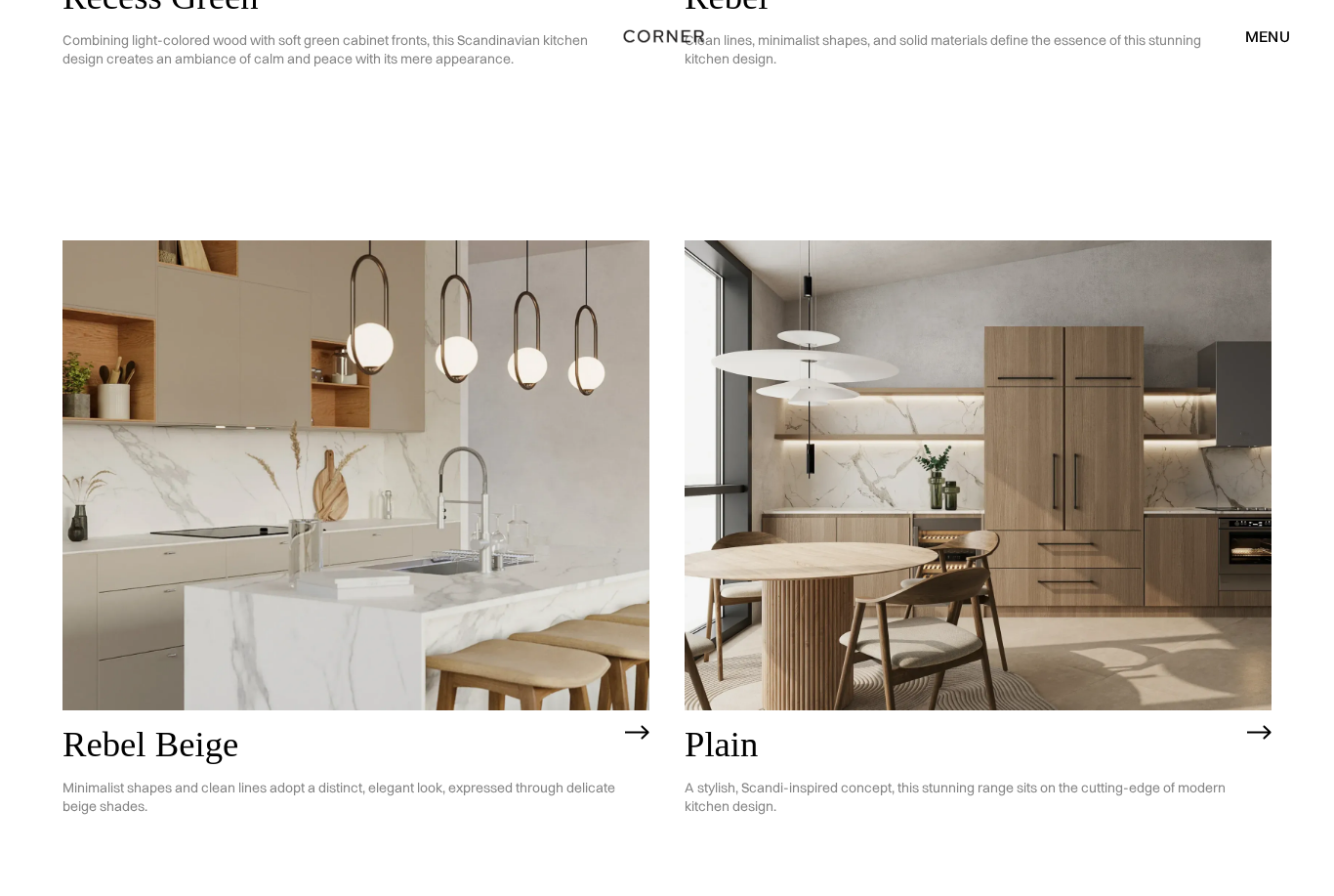
scroll to position [3865, 0]
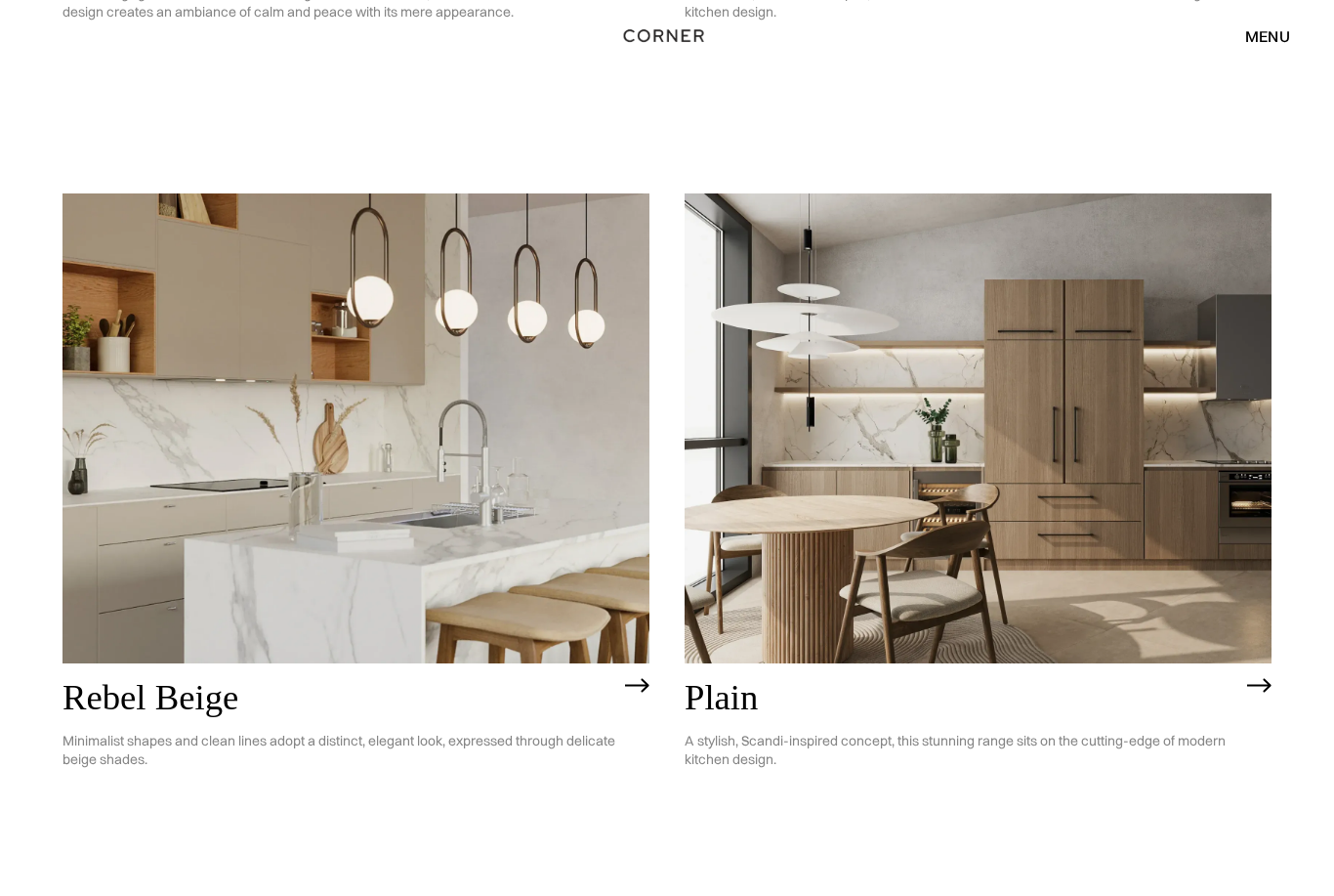
click at [168, 512] on img at bounding box center [355, 428] width 587 height 470
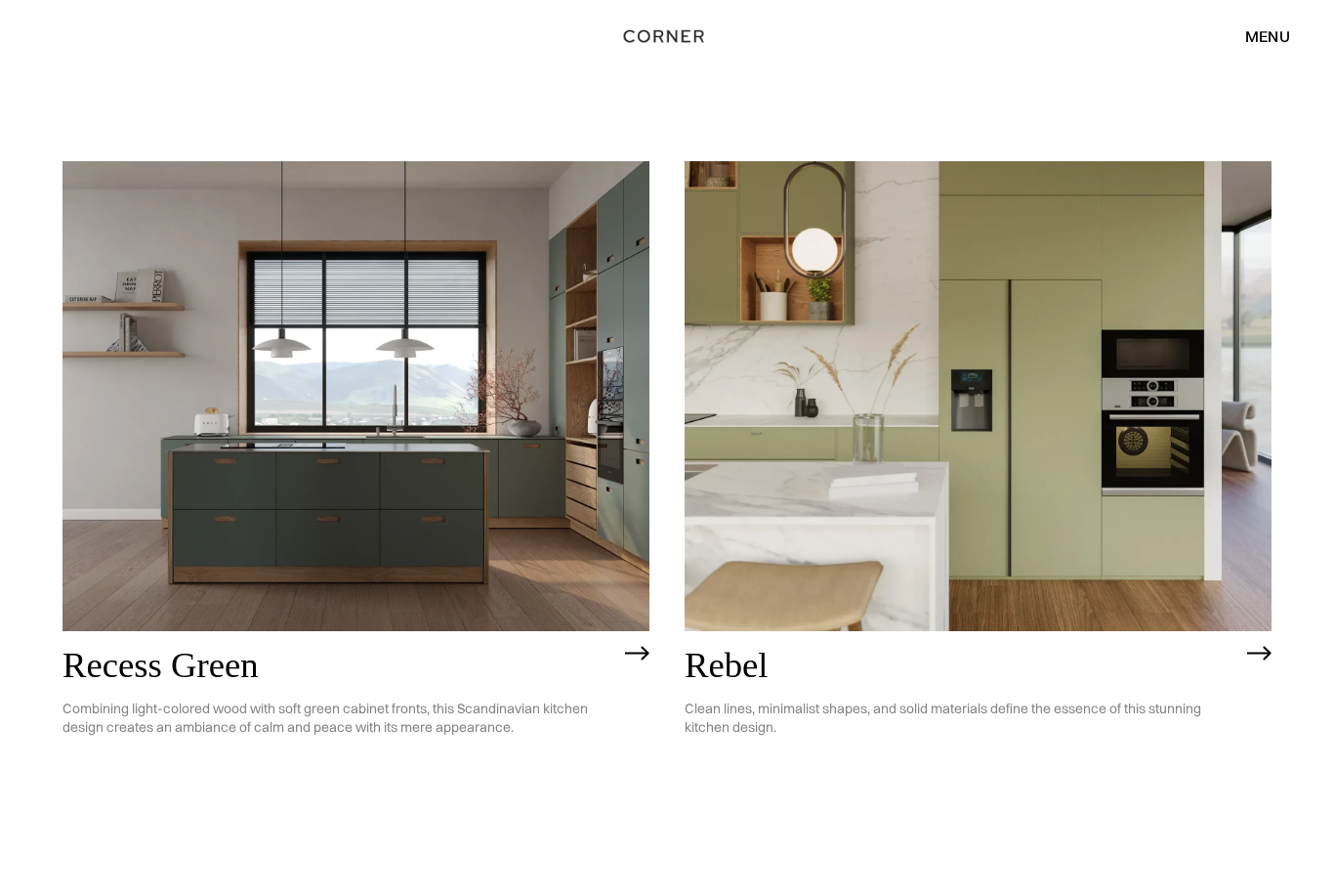
scroll to position [3150, 0]
click at [1219, 574] on img at bounding box center [978, 397] width 587 height 470
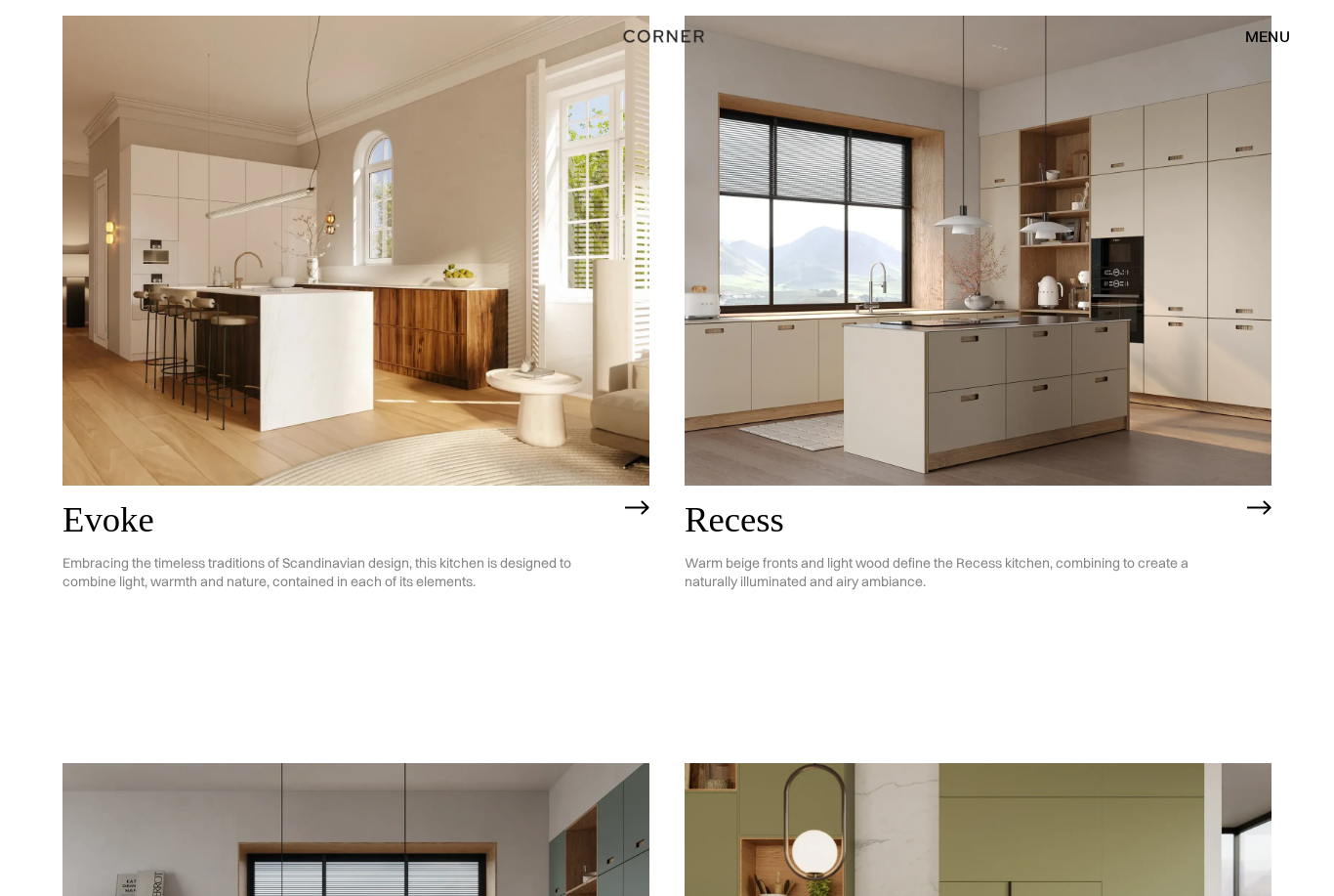
scroll to position [2497, 0]
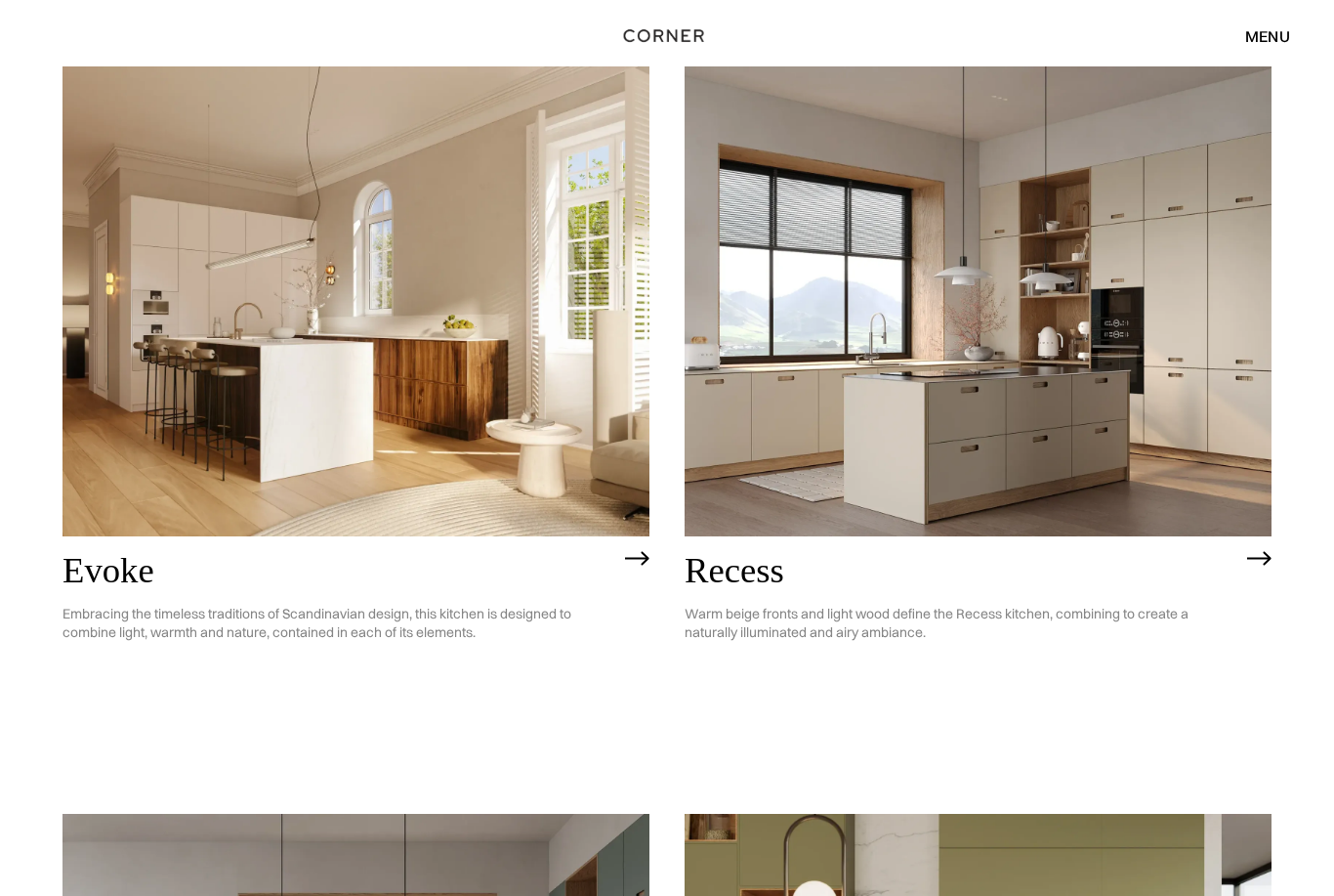
click at [167, 378] on img at bounding box center [355, 301] width 587 height 470
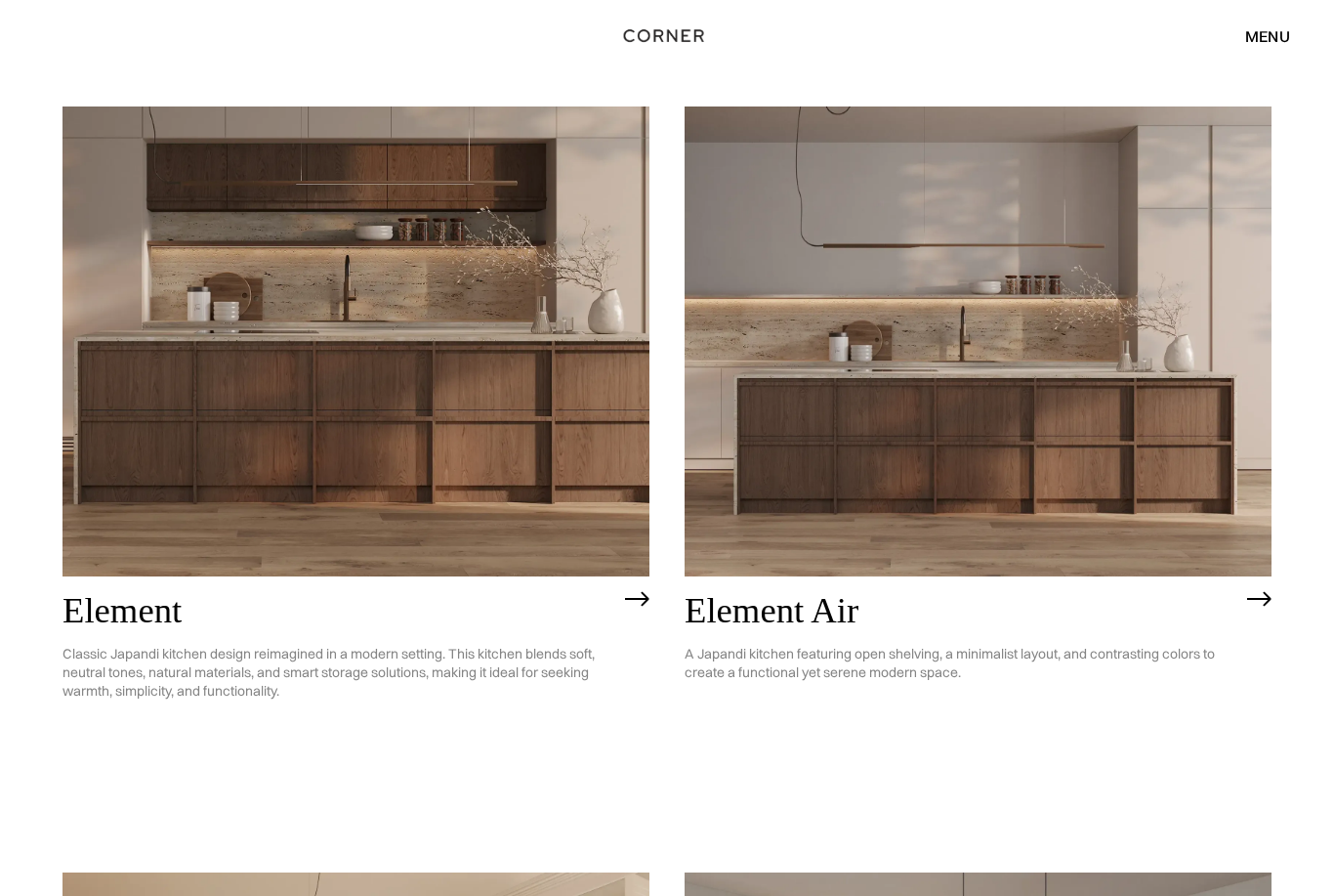
scroll to position [1651, 0]
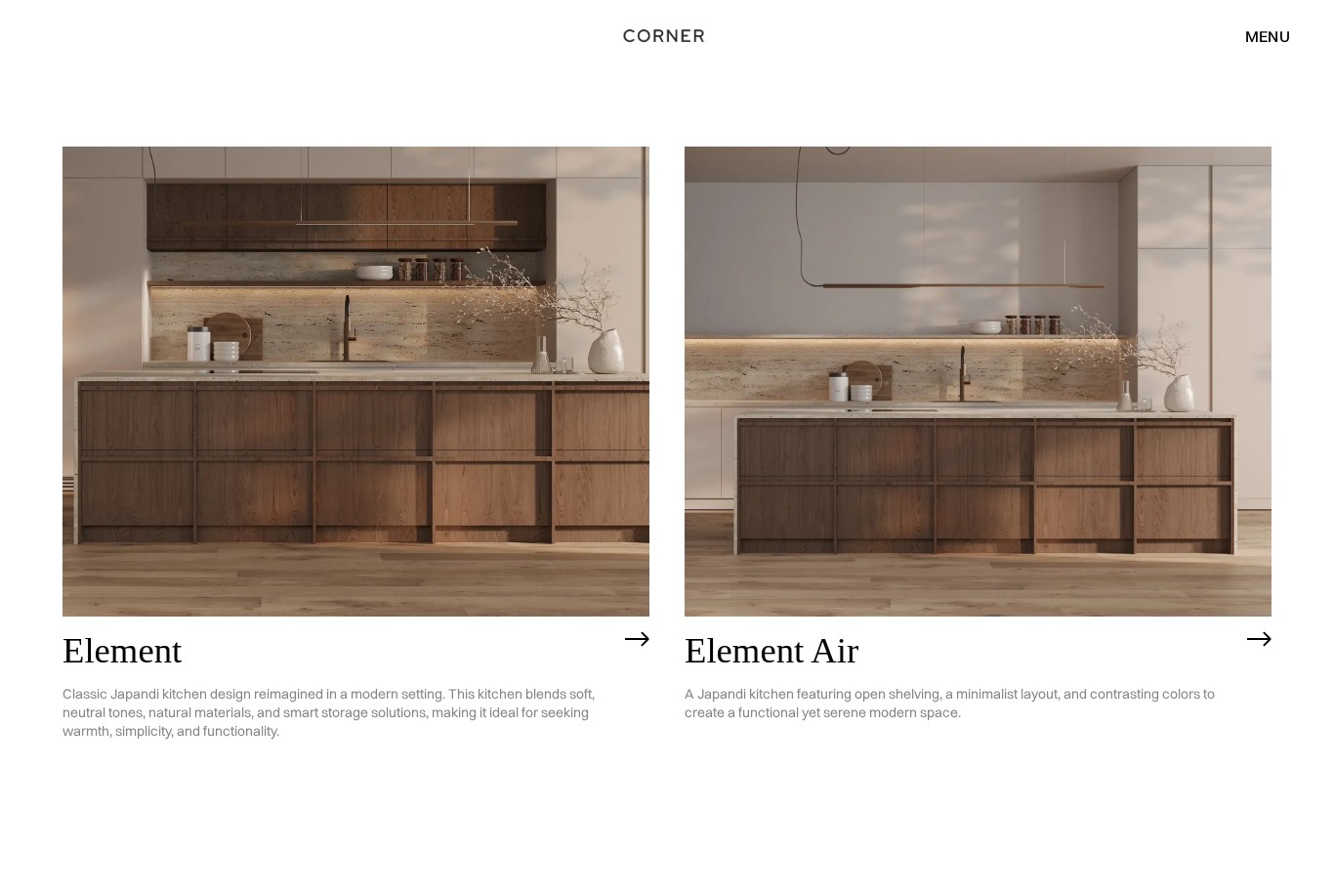
click at [1204, 544] on img at bounding box center [978, 382] width 587 height 470
click at [229, 417] on img at bounding box center [355, 381] width 587 height 470
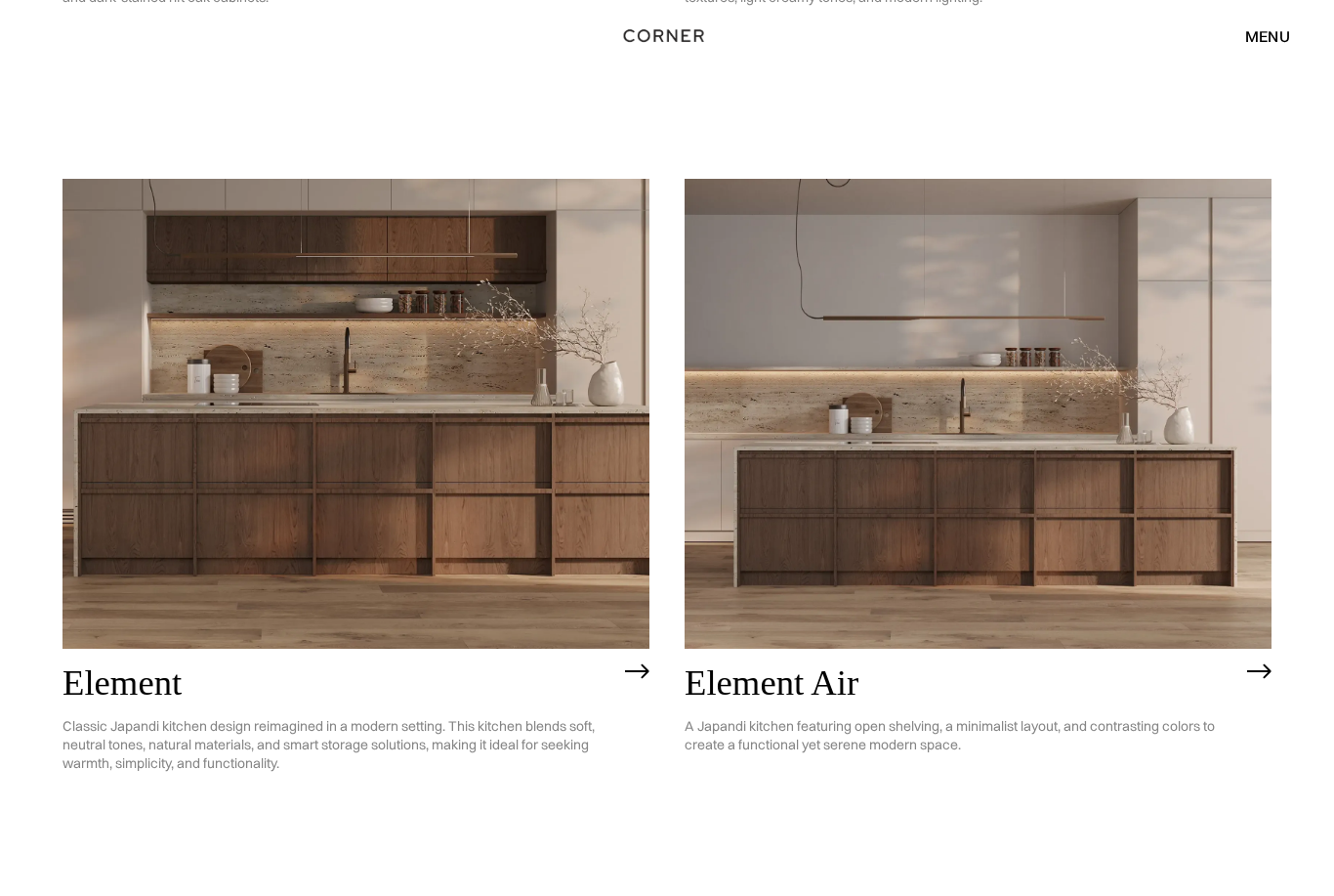
scroll to position [1538, 0]
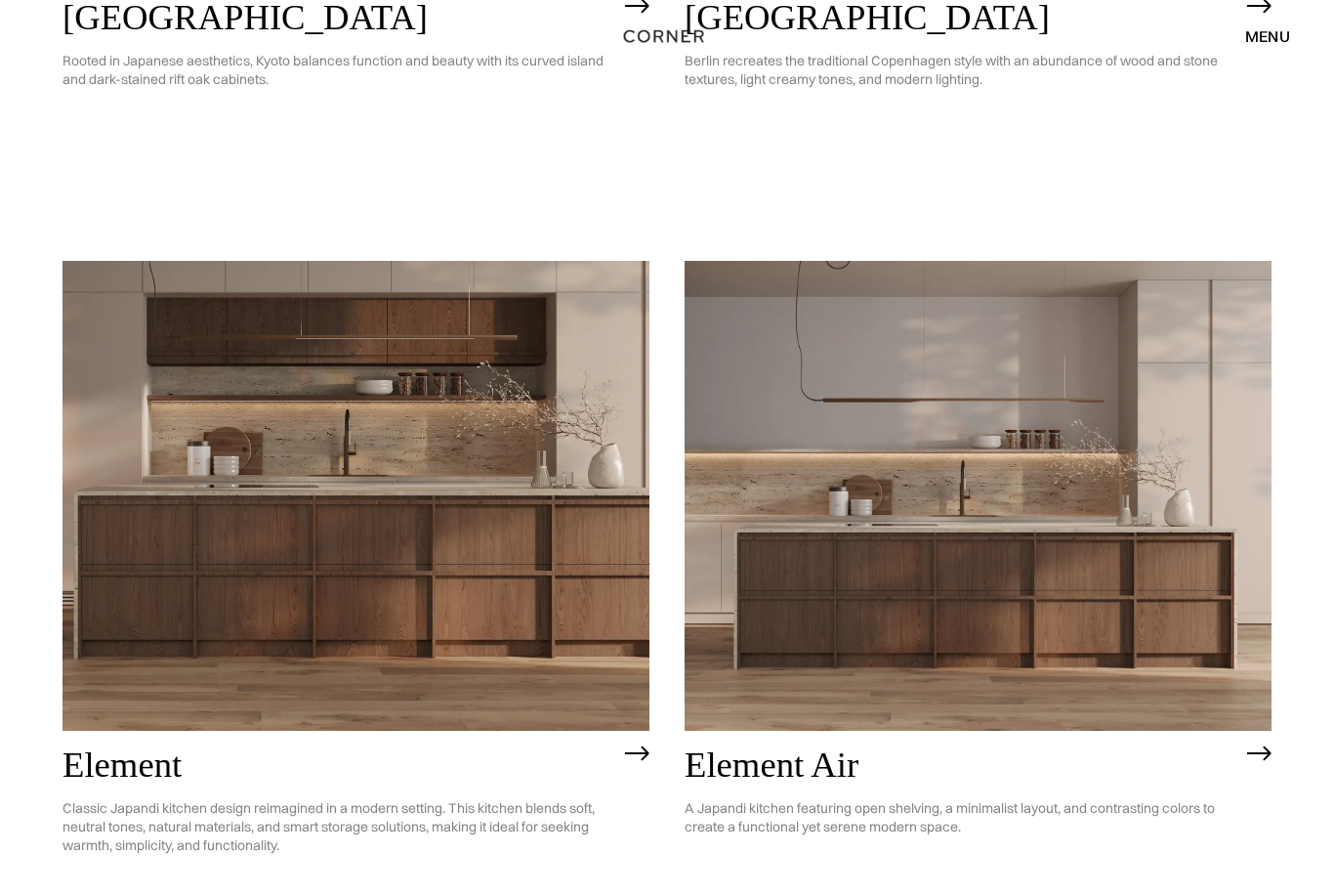
click at [558, 601] on img at bounding box center [355, 495] width 587 height 470
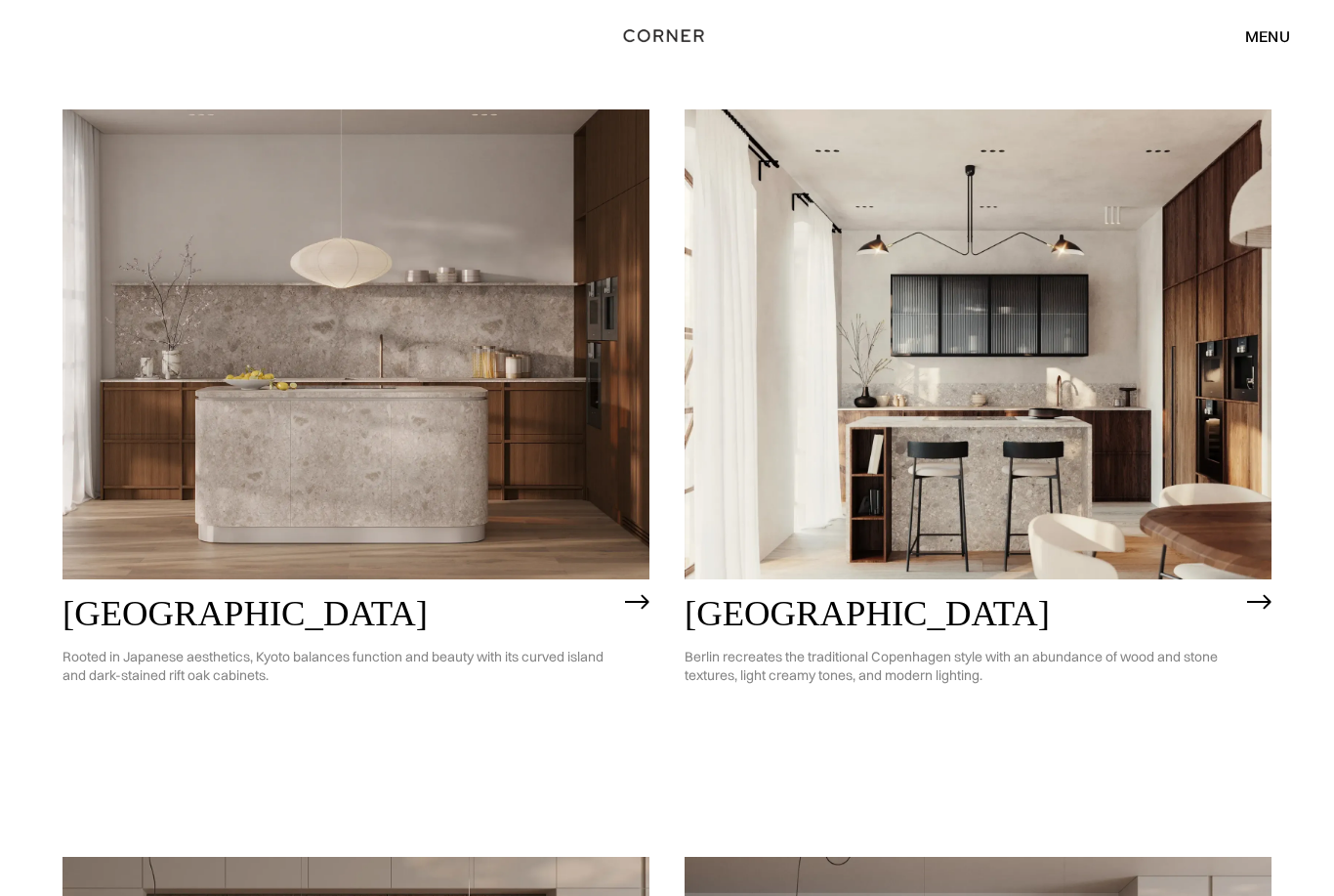
scroll to position [919, 0]
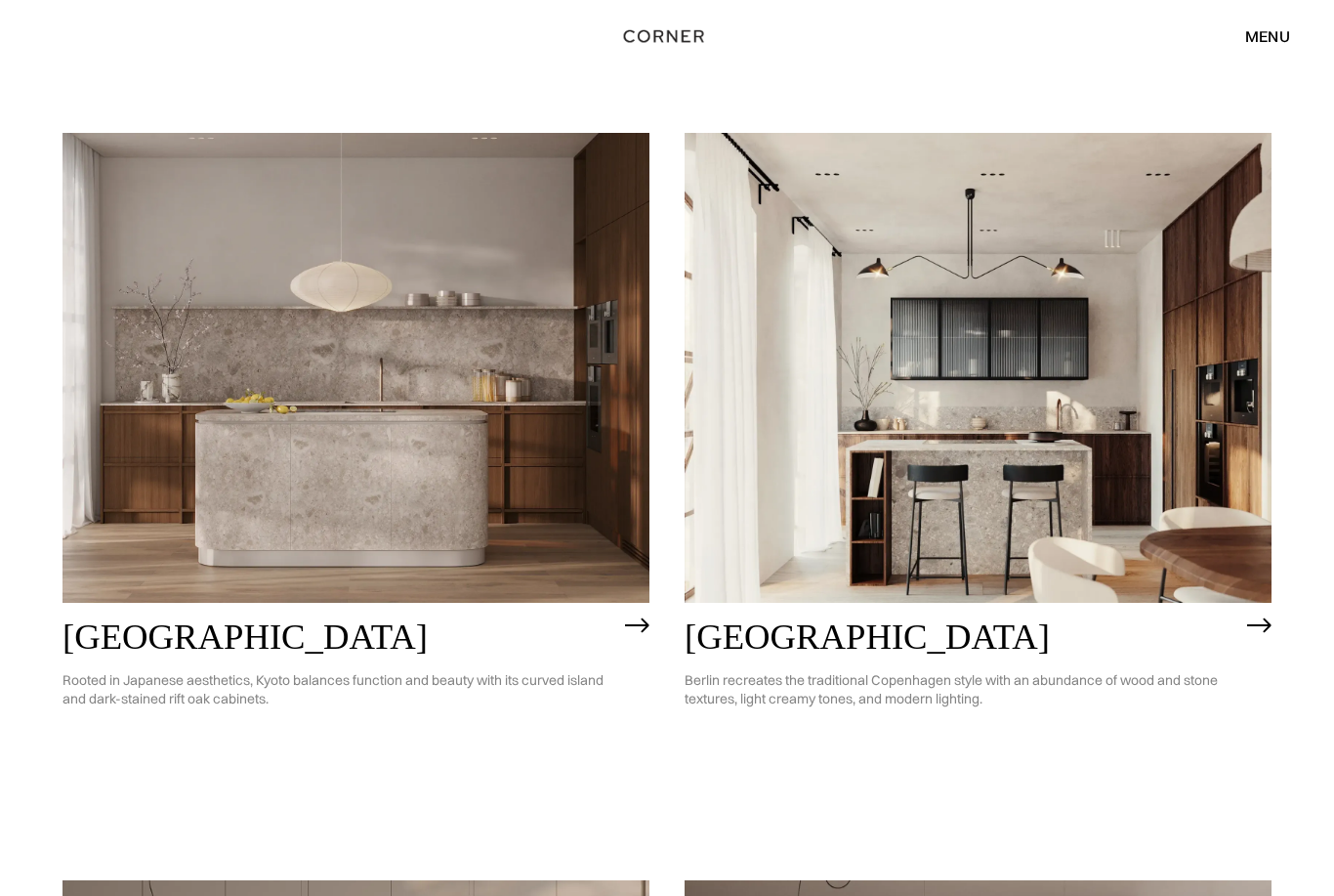
click at [1176, 509] on img at bounding box center [978, 367] width 587 height 470
click at [185, 349] on img at bounding box center [355, 367] width 587 height 470
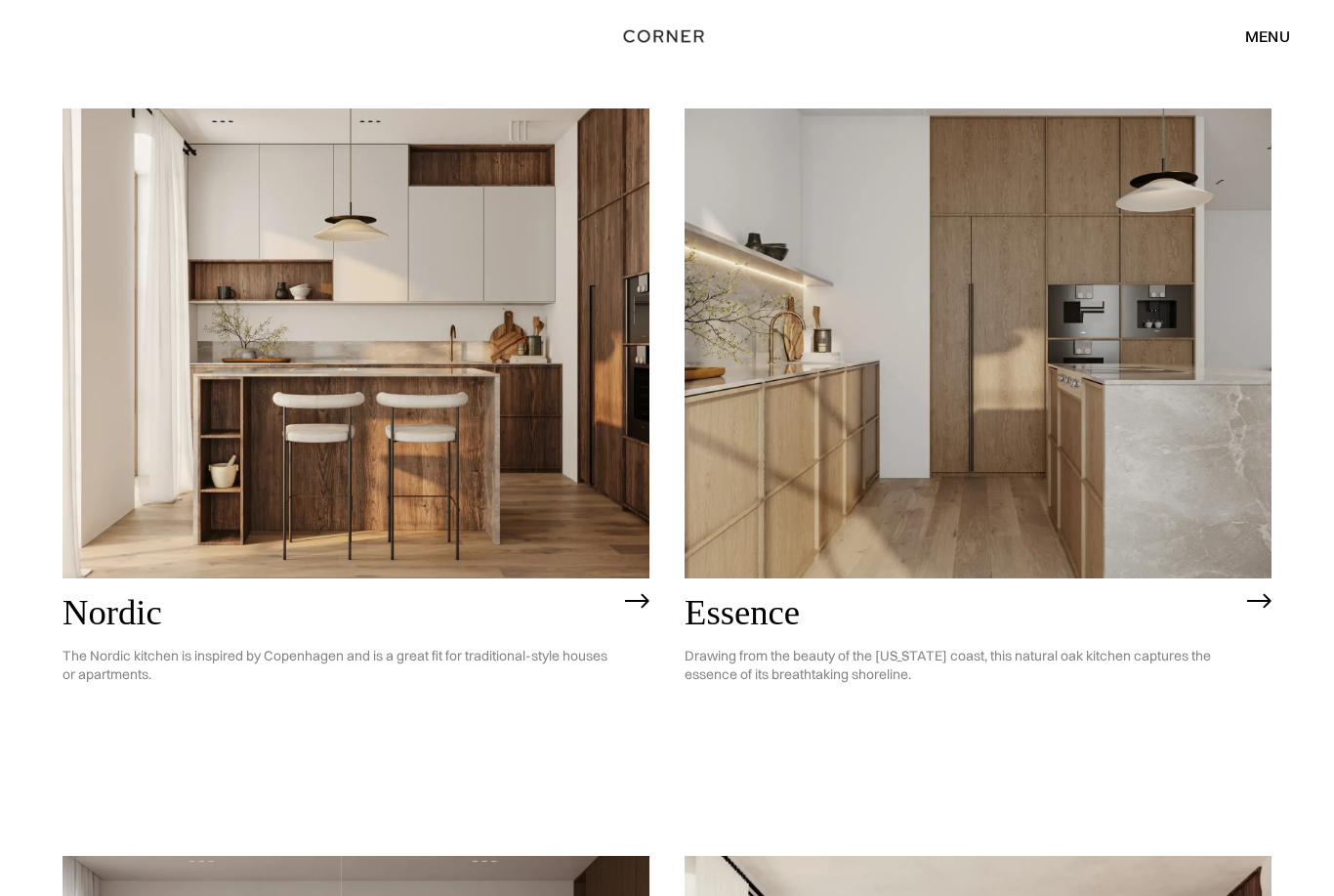
scroll to position [134, 0]
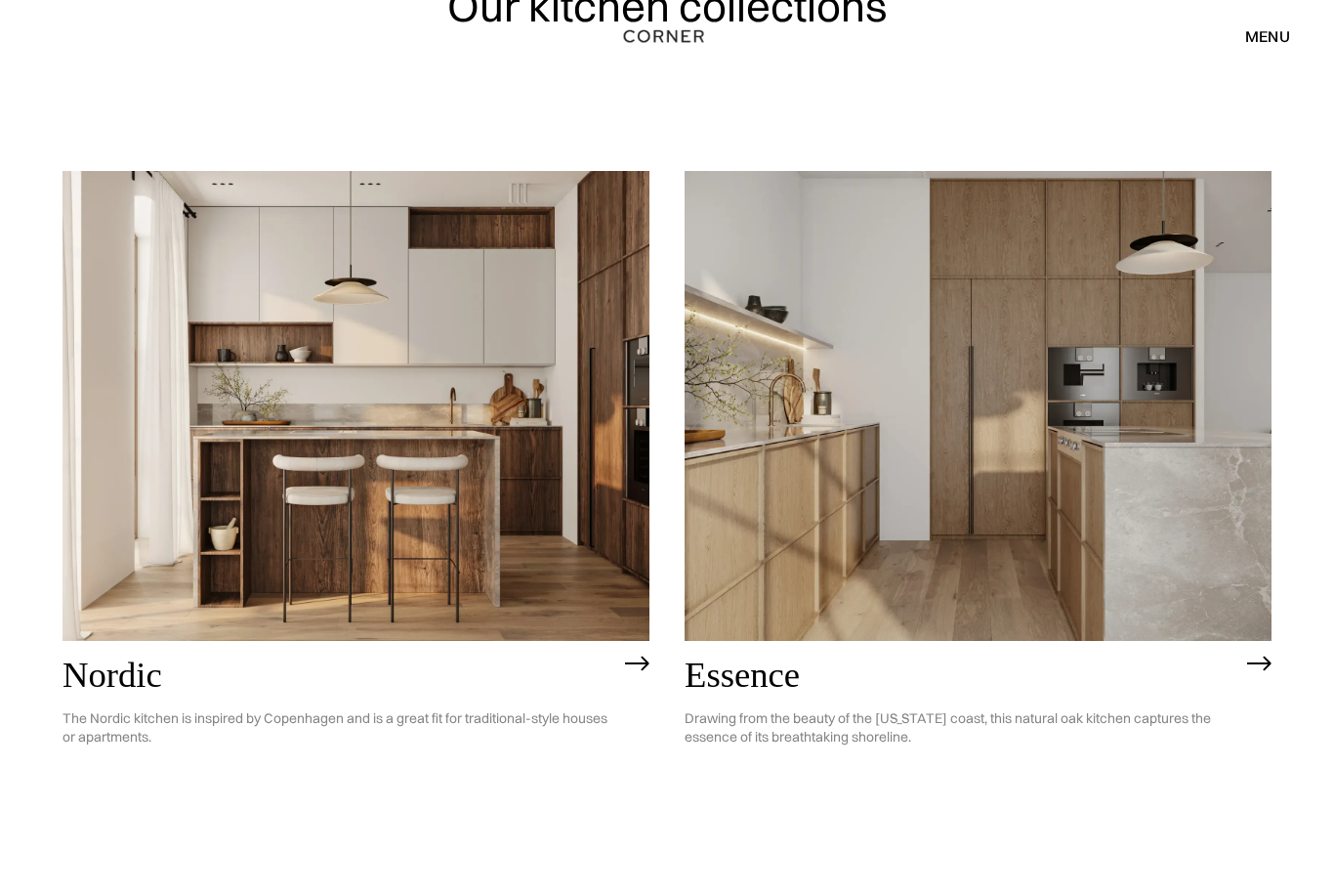
click at [1148, 516] on img at bounding box center [978, 406] width 587 height 470
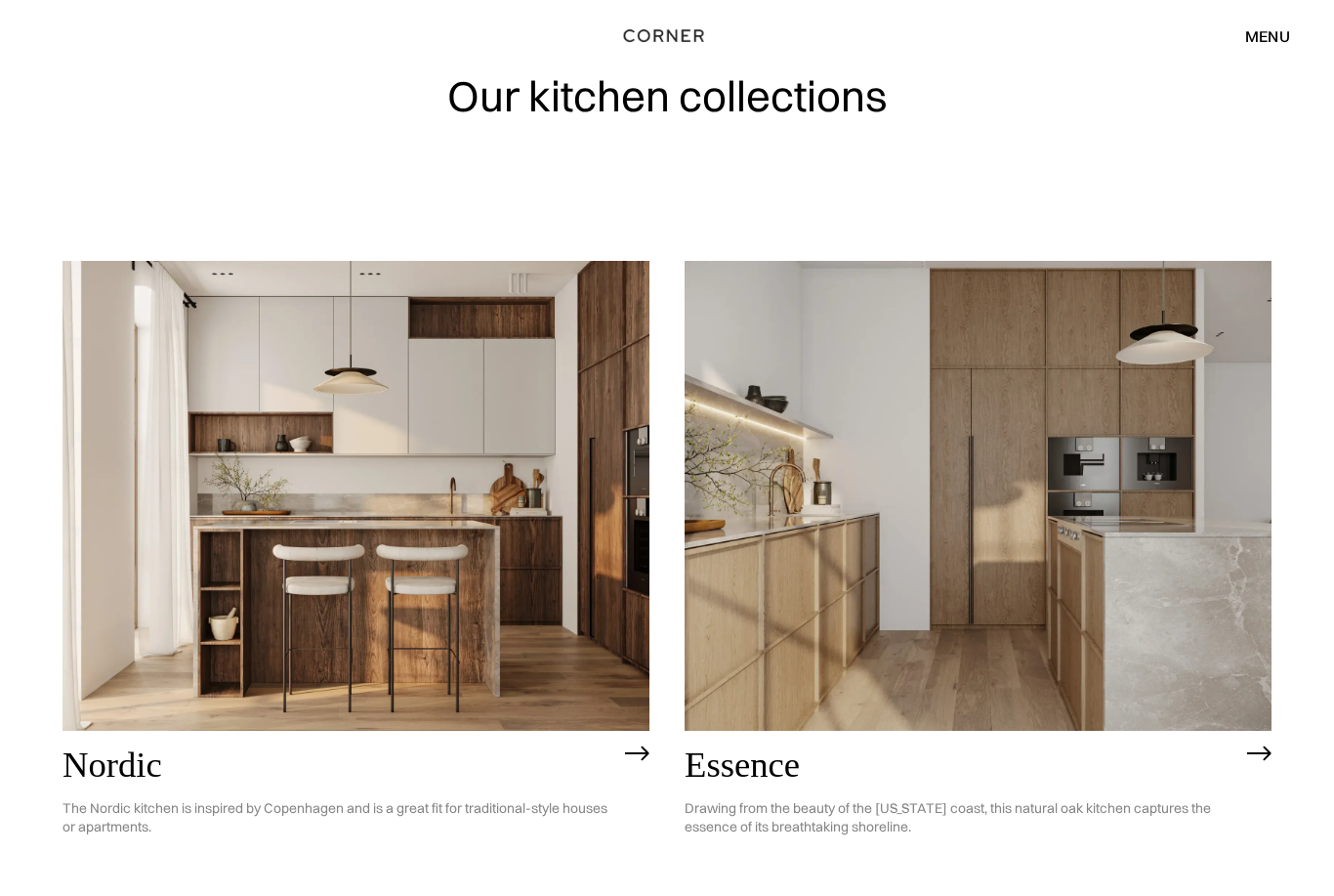
scroll to position [0, 0]
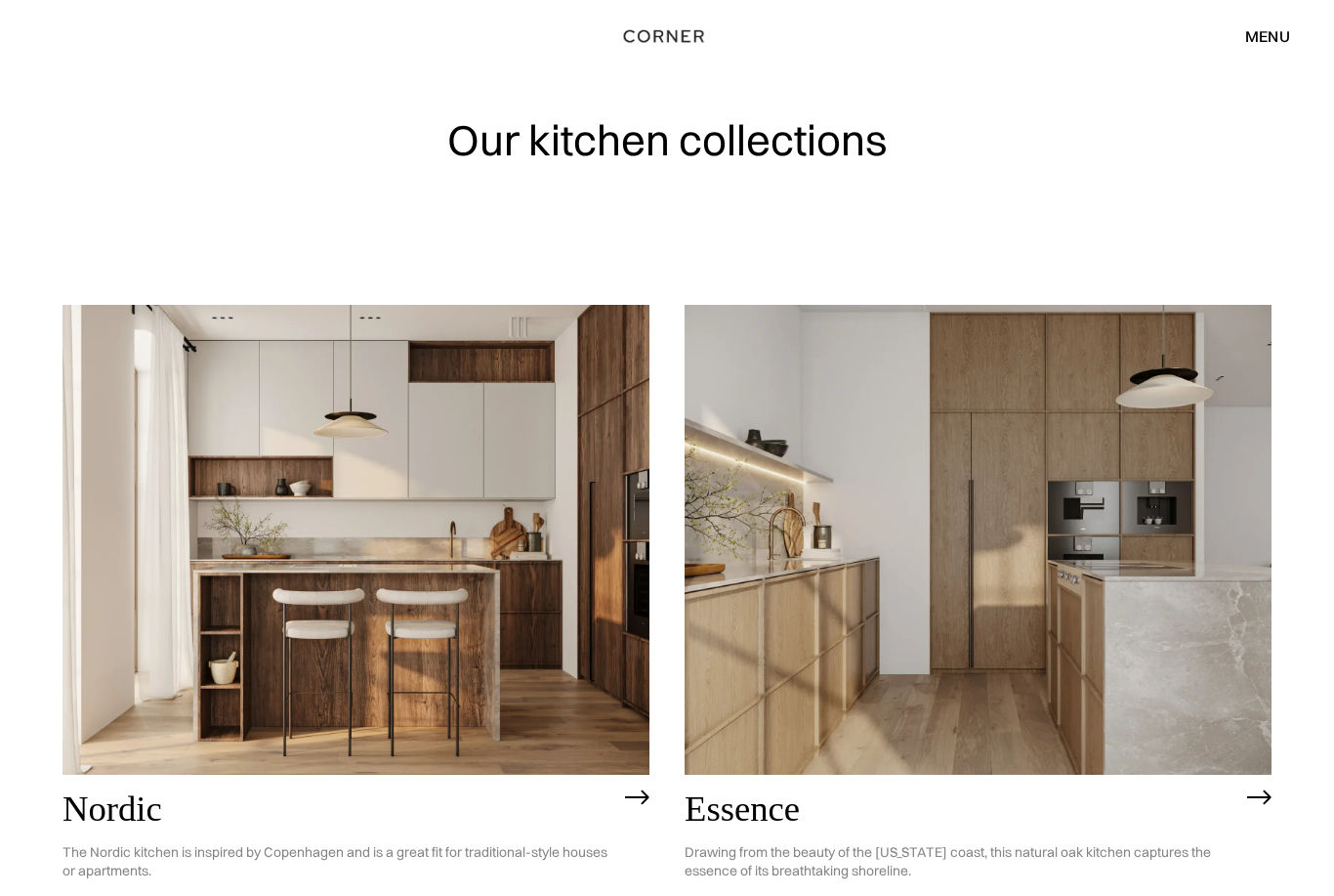
click at [253, 614] on img at bounding box center [355, 539] width 587 height 470
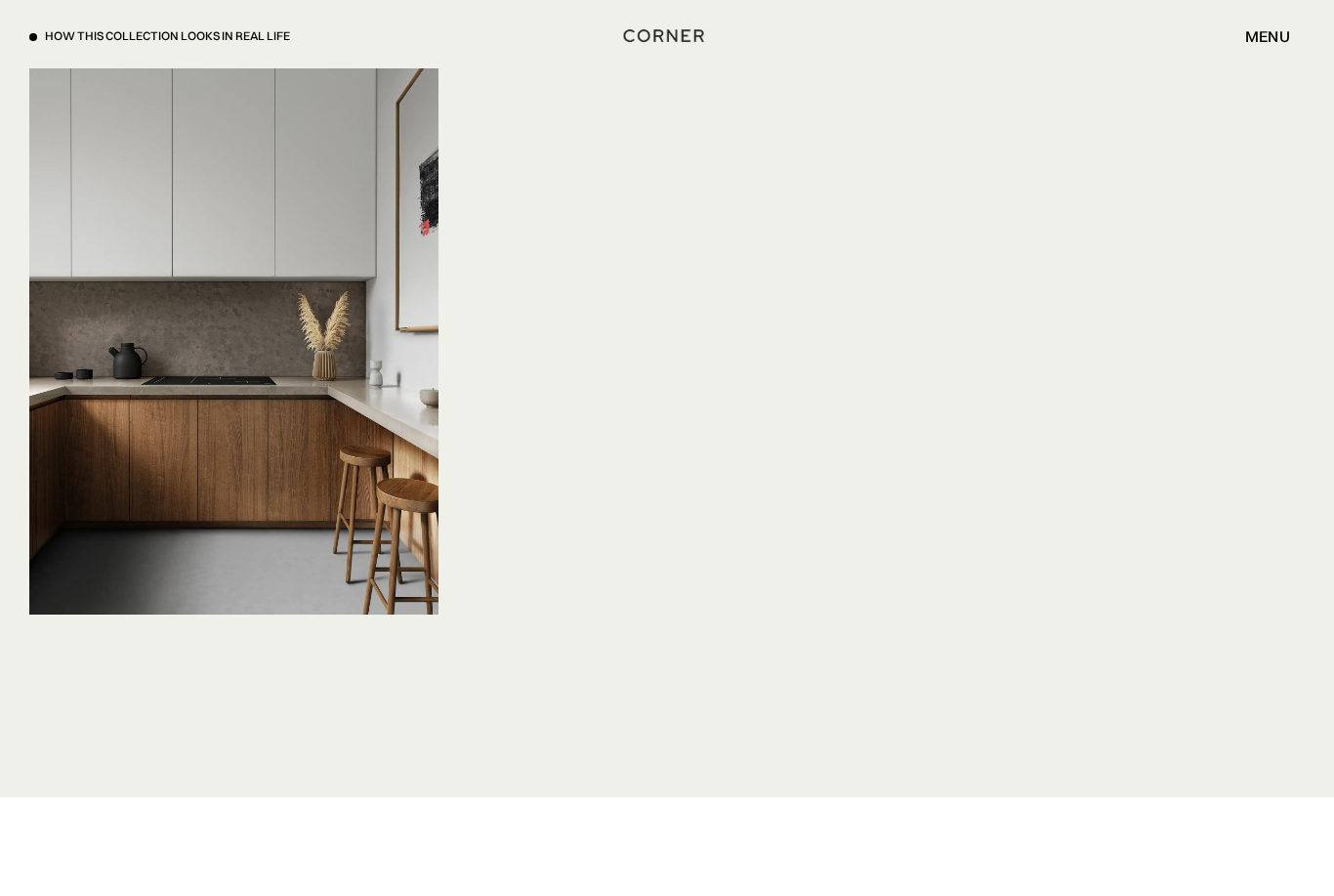
scroll to position [6500, 0]
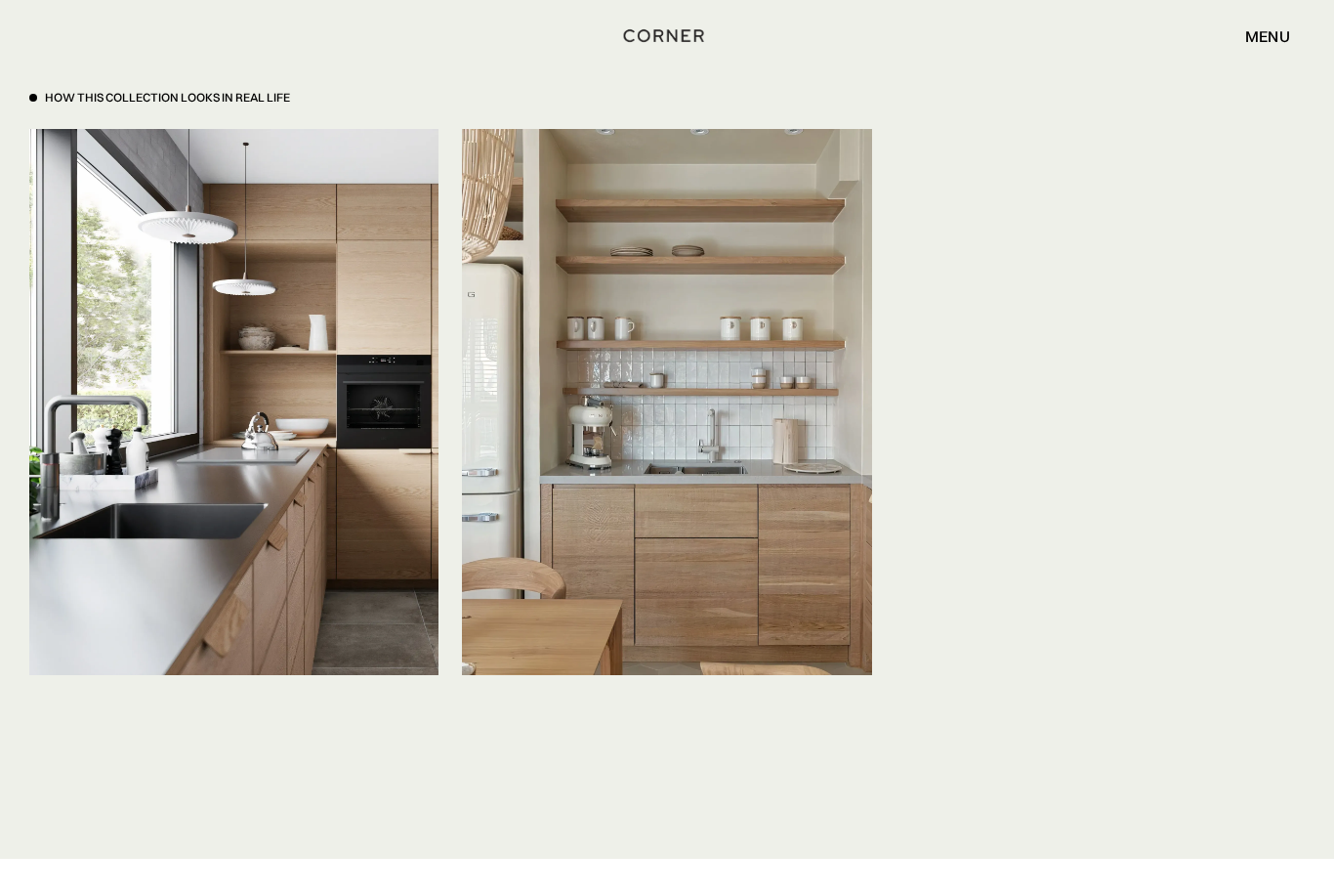
scroll to position [4745, 0]
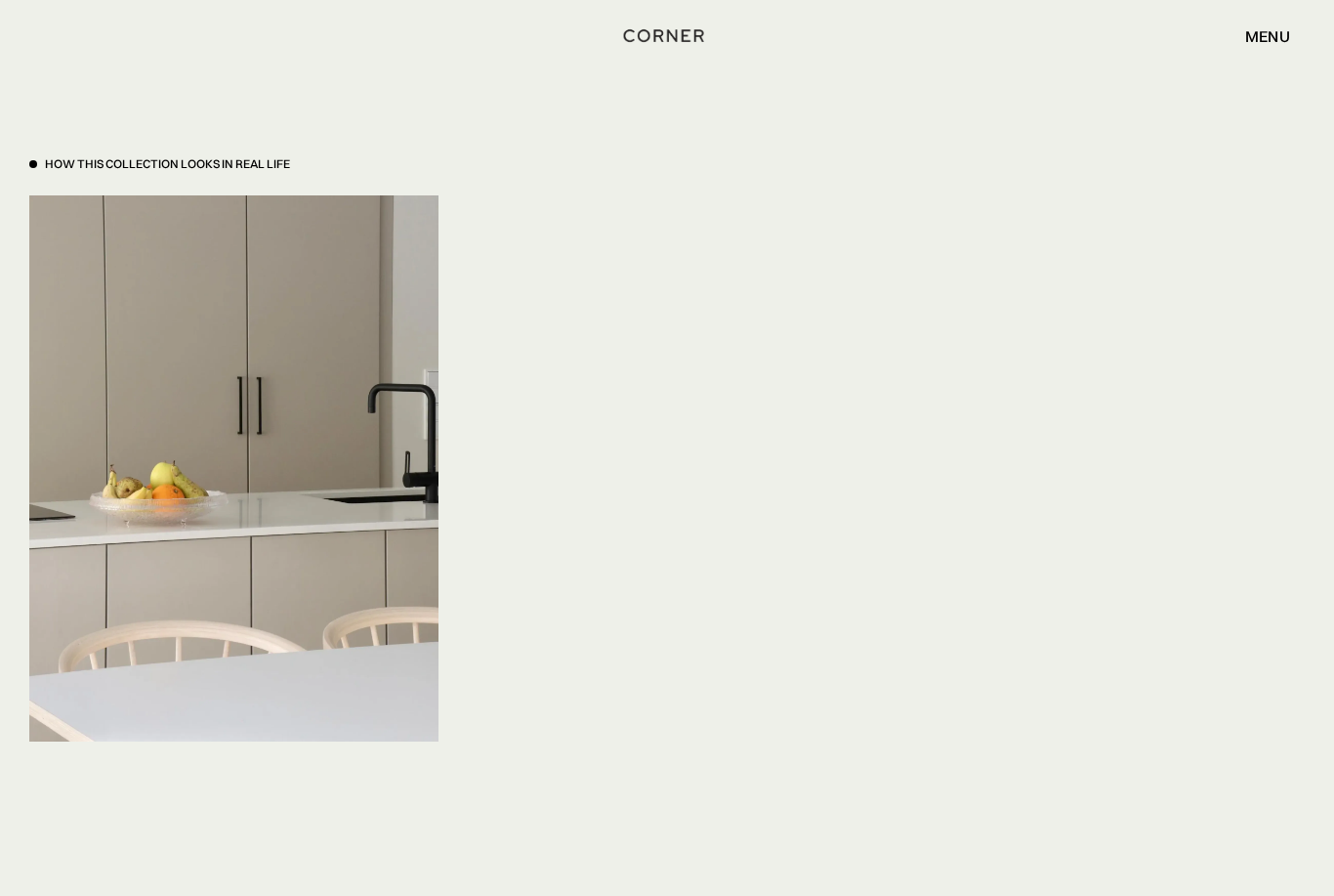
scroll to position [6412, 0]
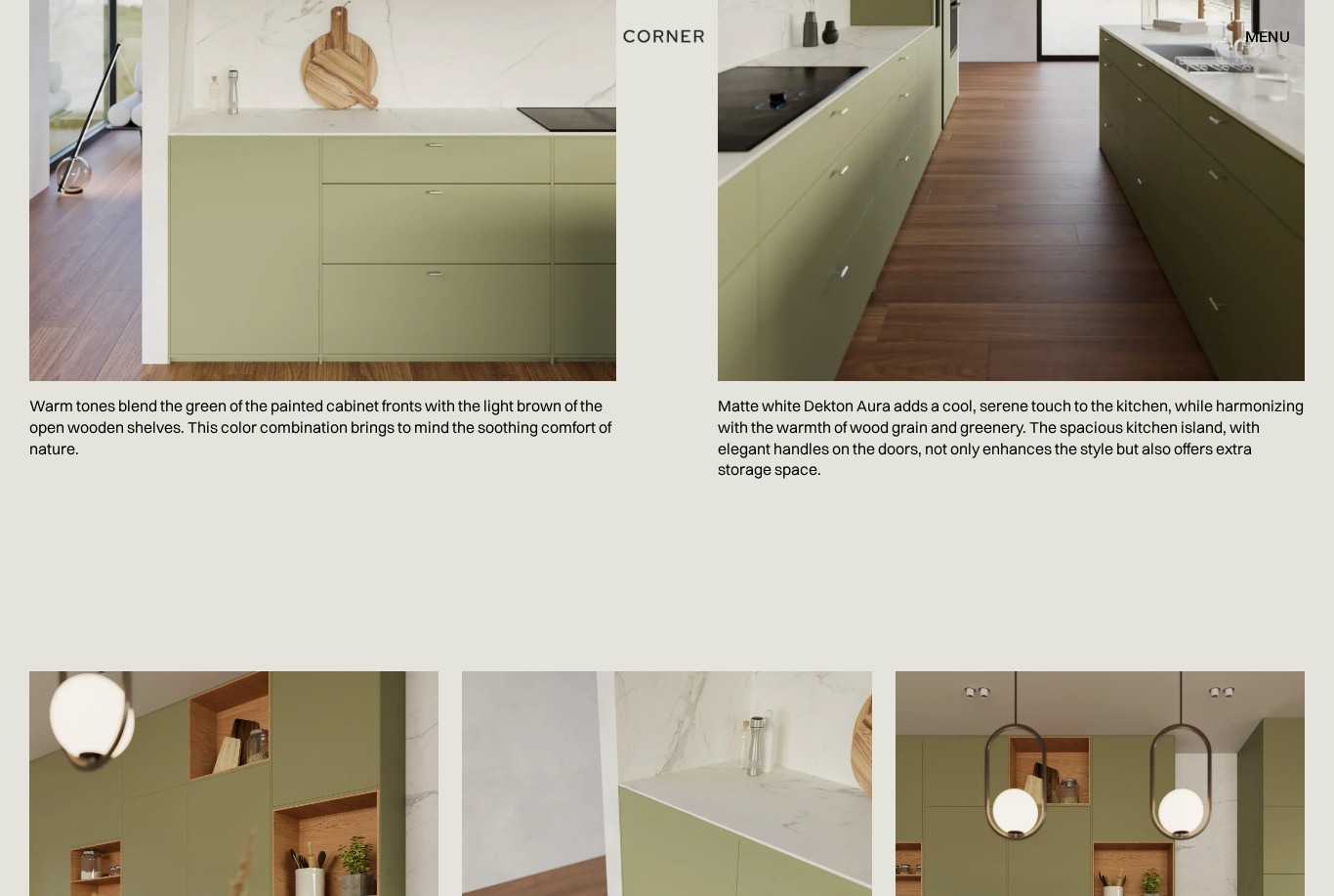
scroll to position [3084, 0]
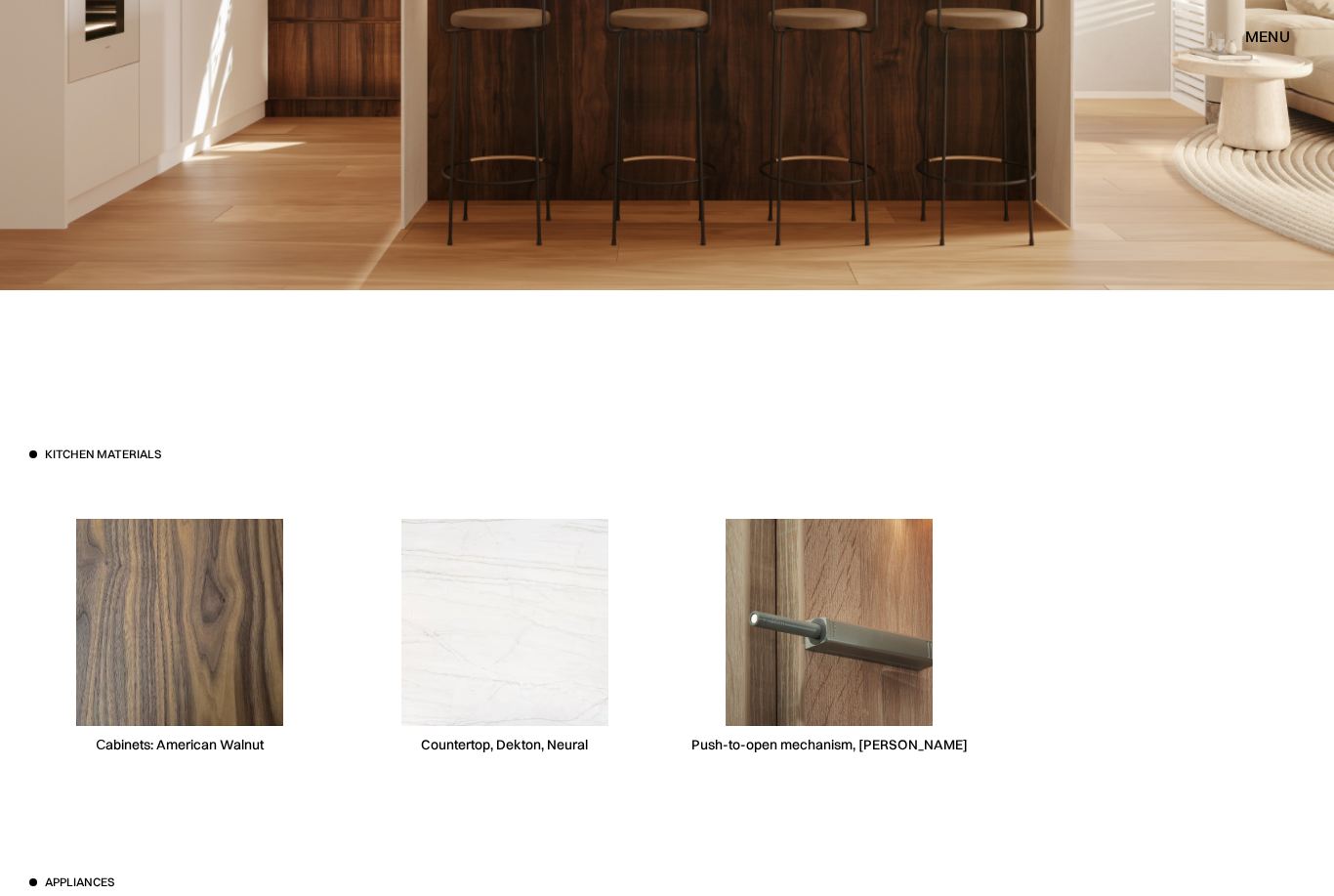
scroll to position [4241, 0]
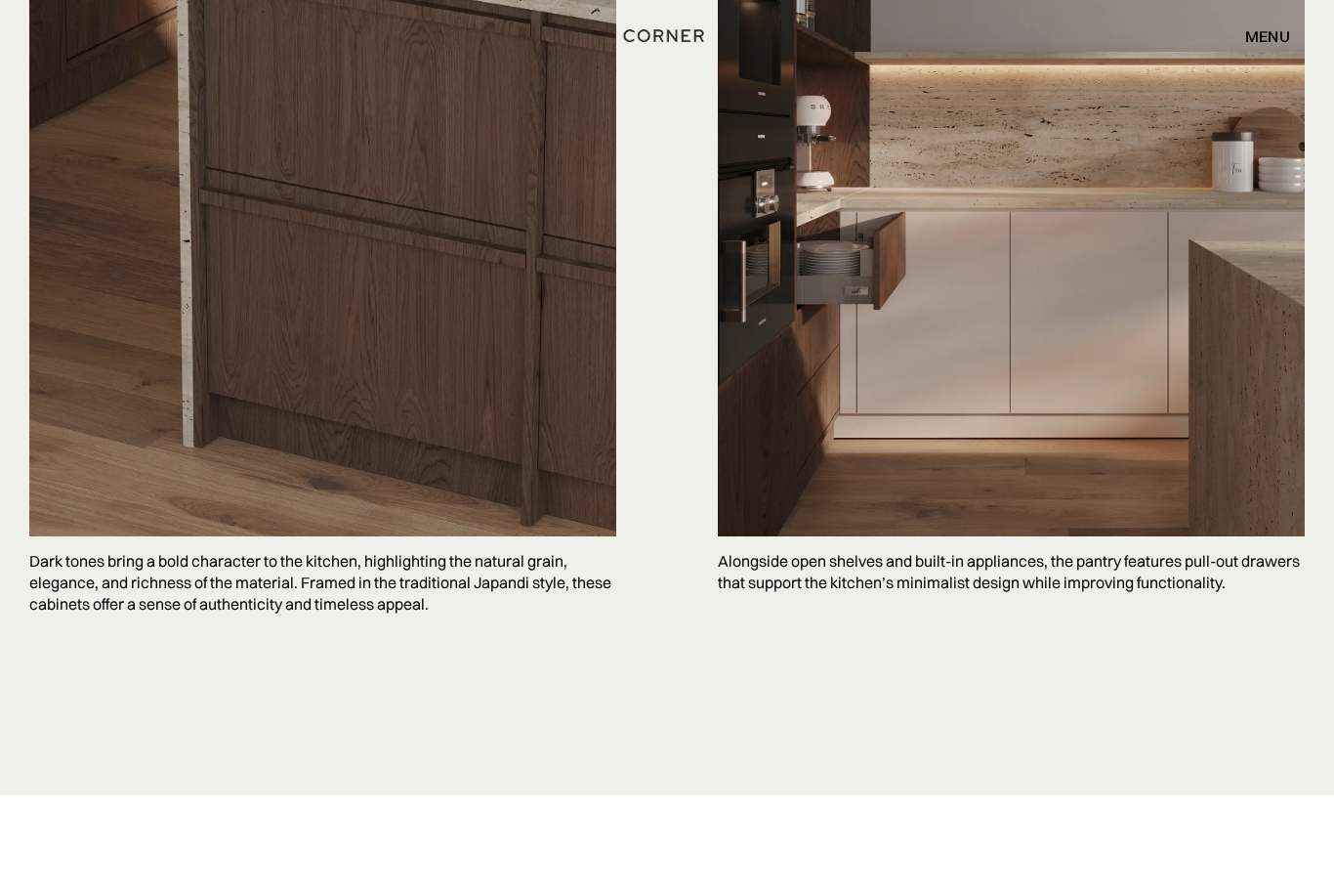
scroll to position [4998, 0]
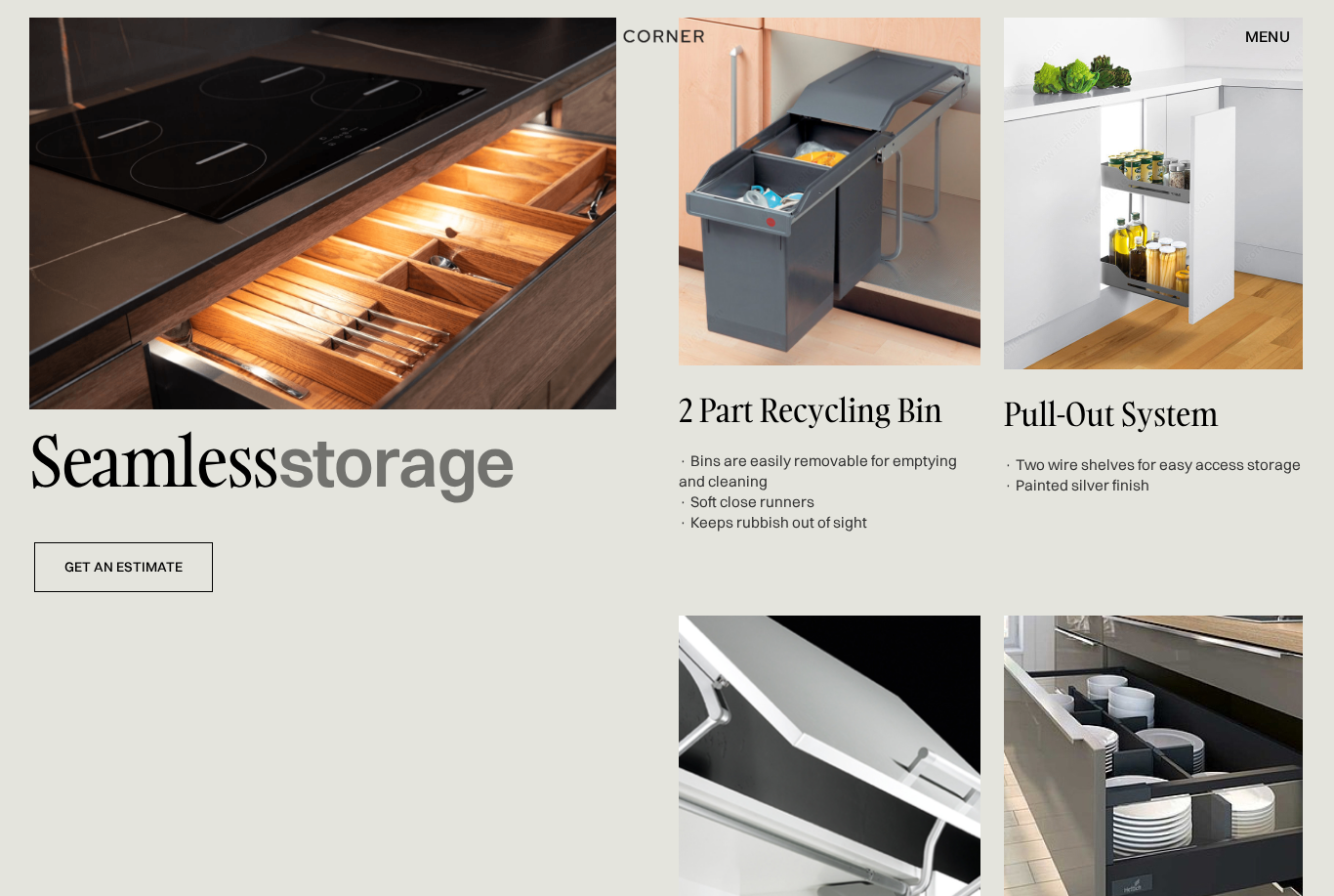
scroll to position [7146, 0]
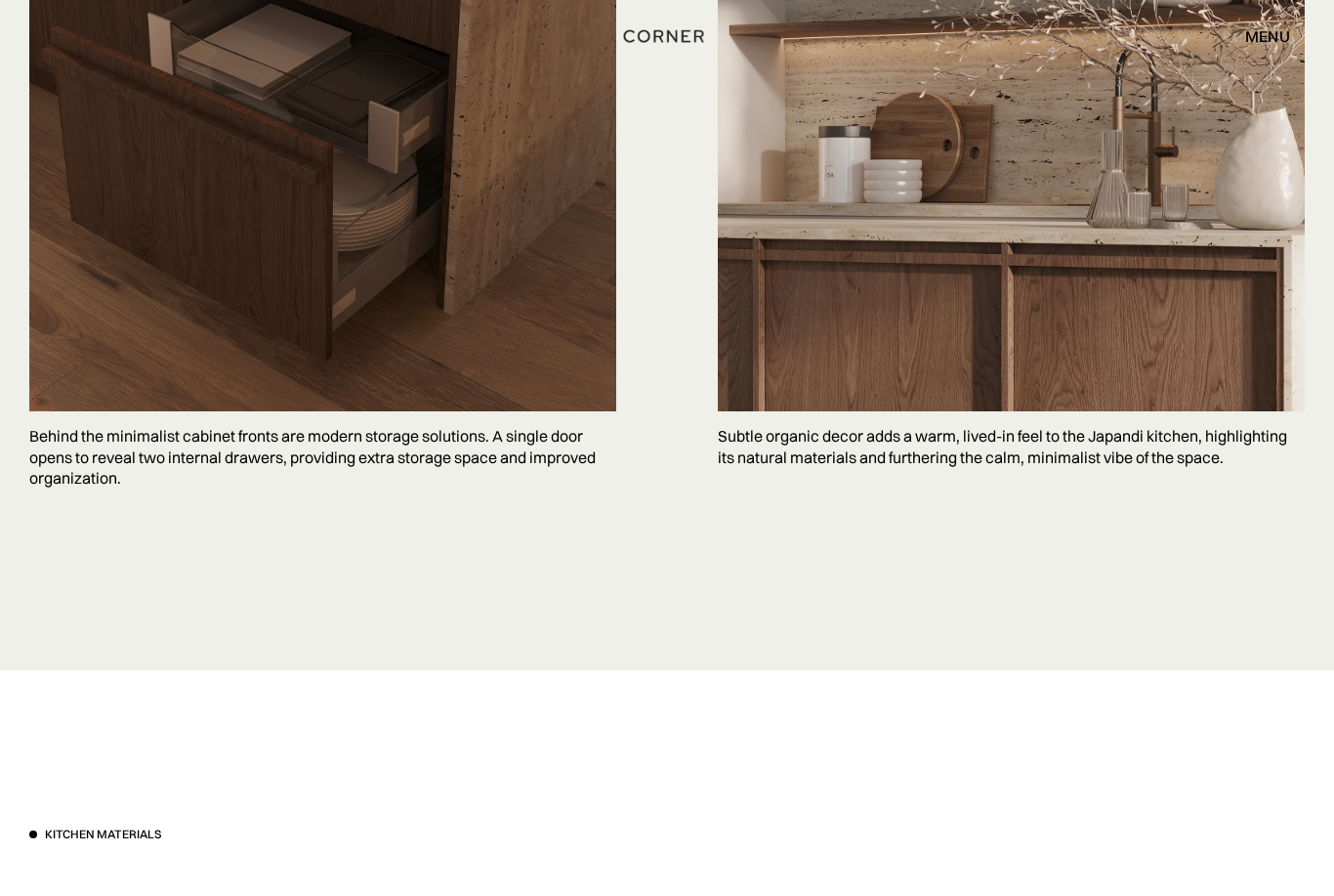
scroll to position [5166, 0]
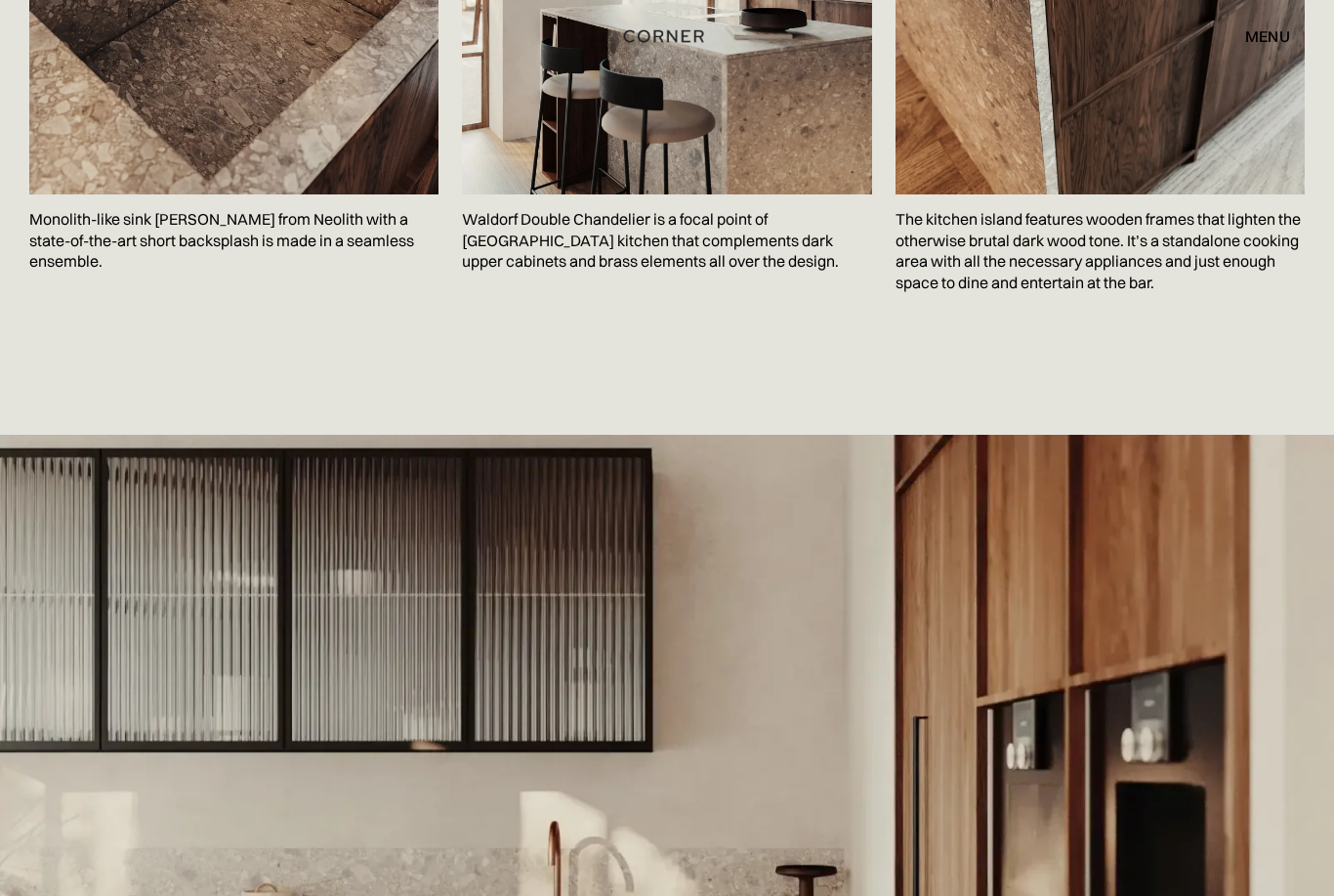
scroll to position [3427, 0]
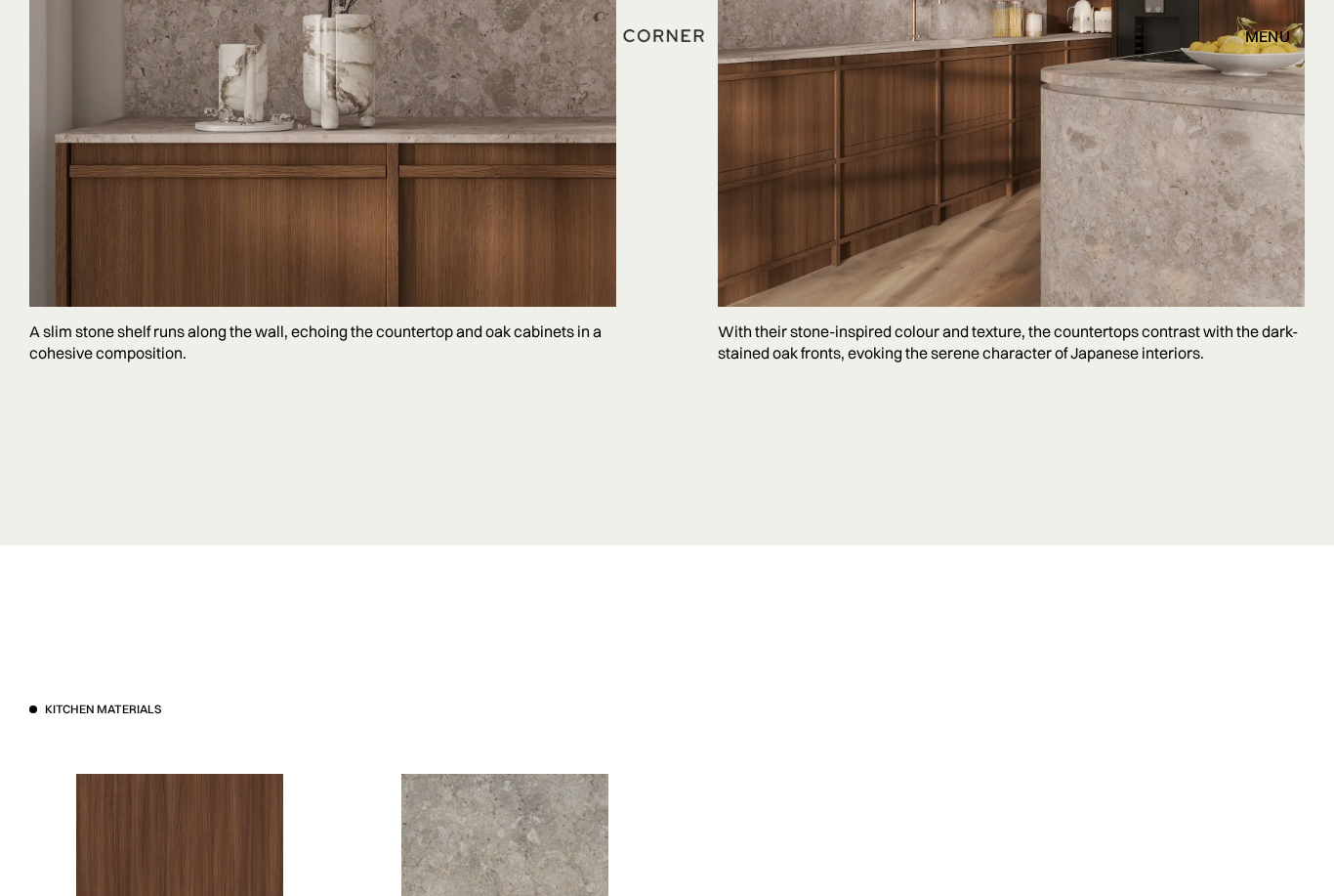
scroll to position [4892, 0]
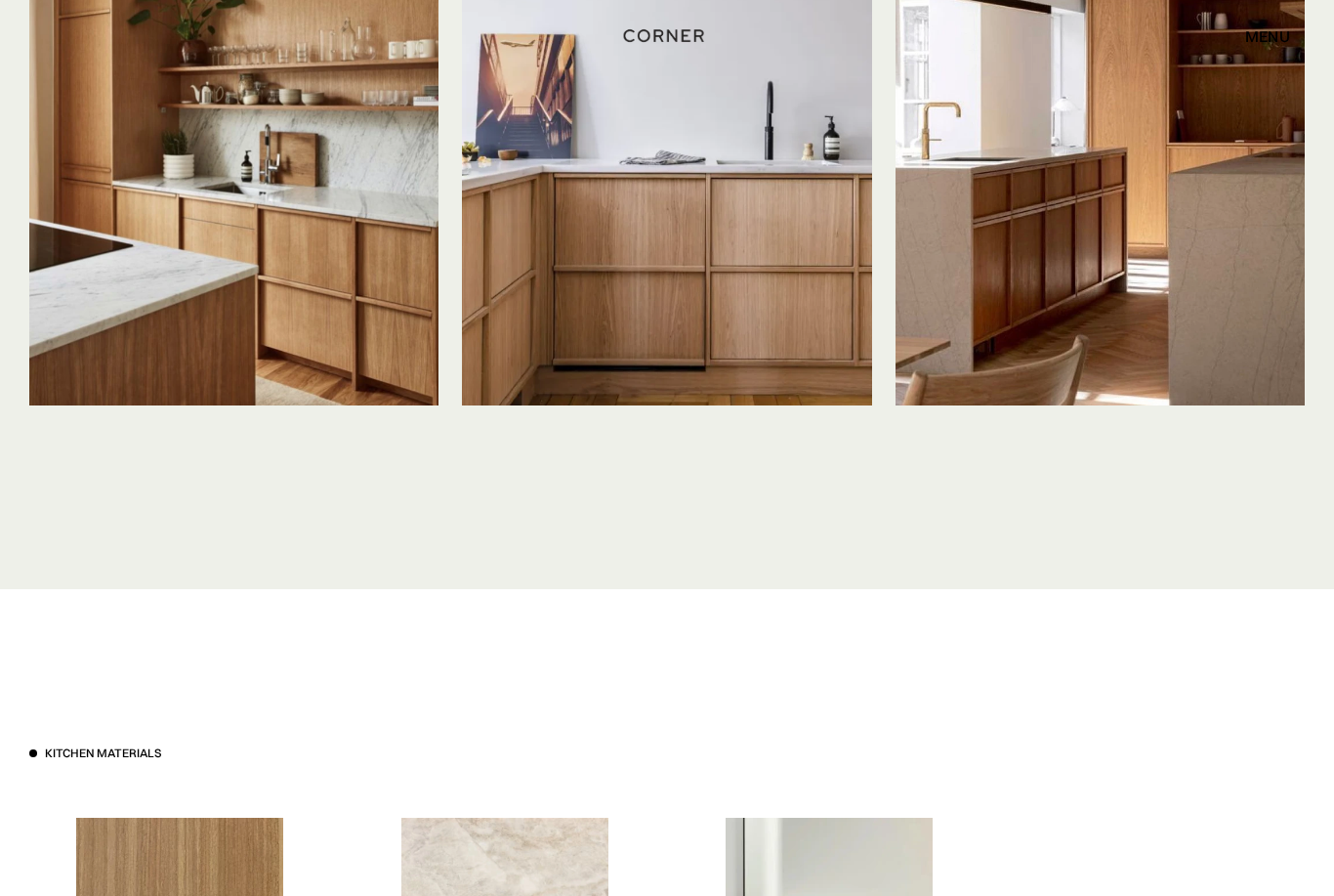
scroll to position [4696, 0]
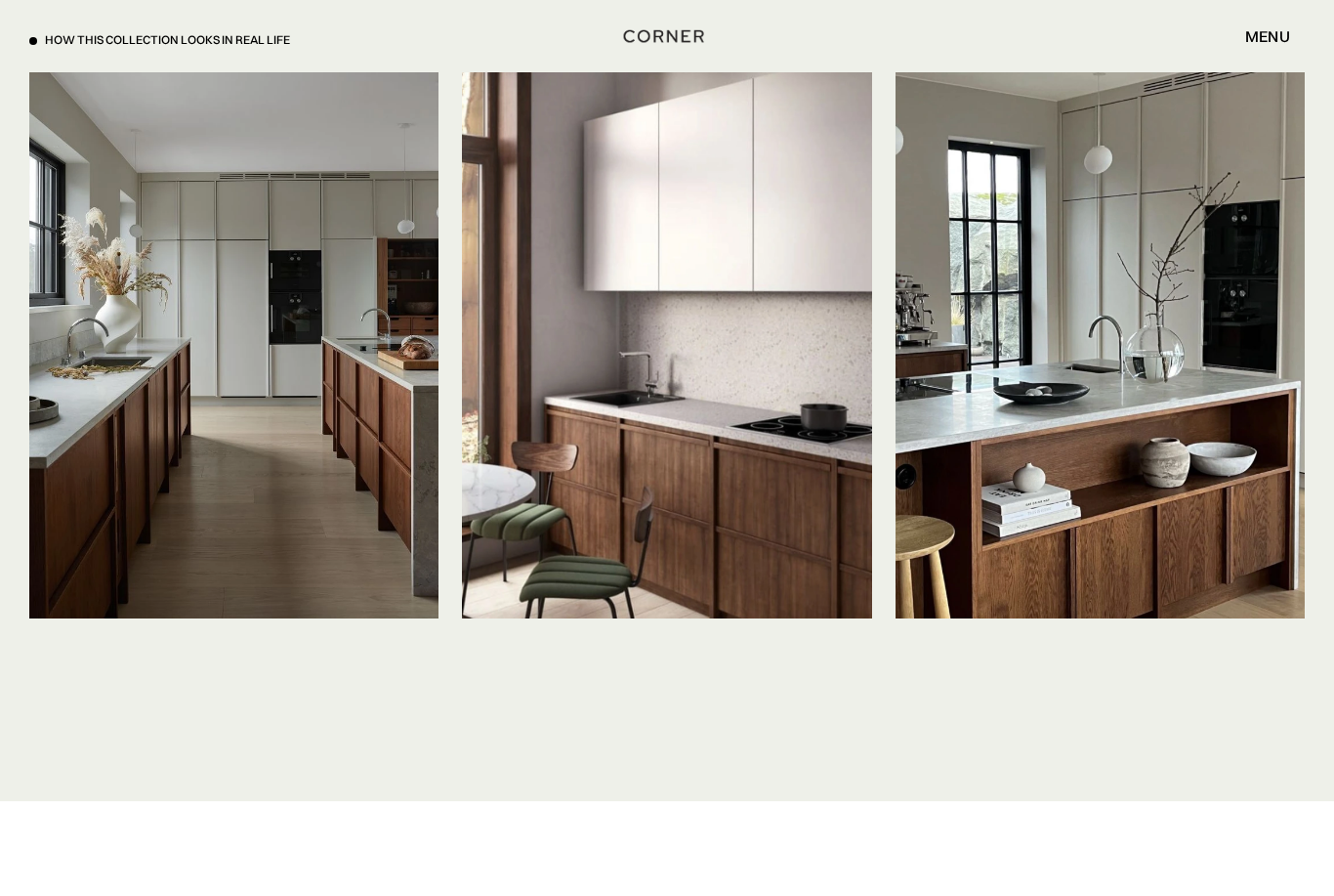
scroll to position [4526, 0]
